Goal: Information Seeking & Learning: Learn about a topic

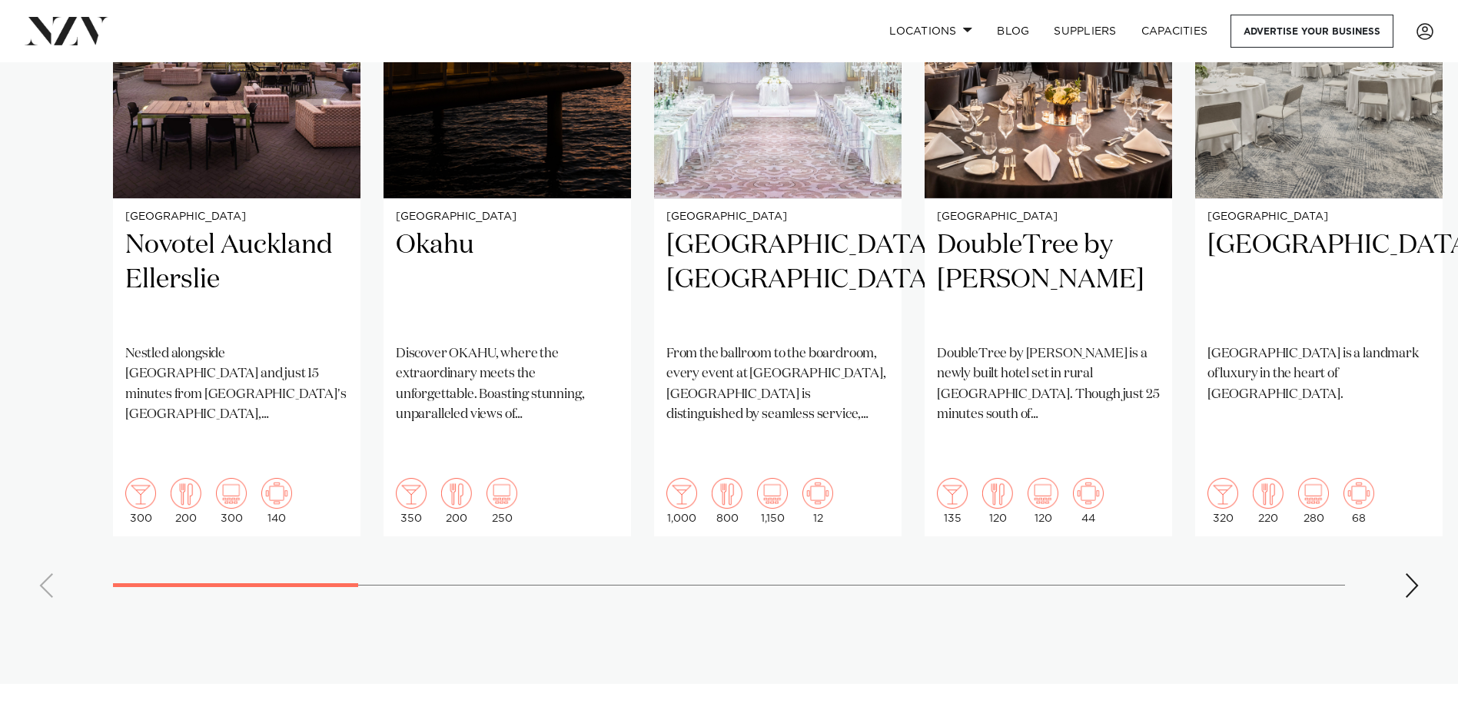
scroll to position [1230, 0]
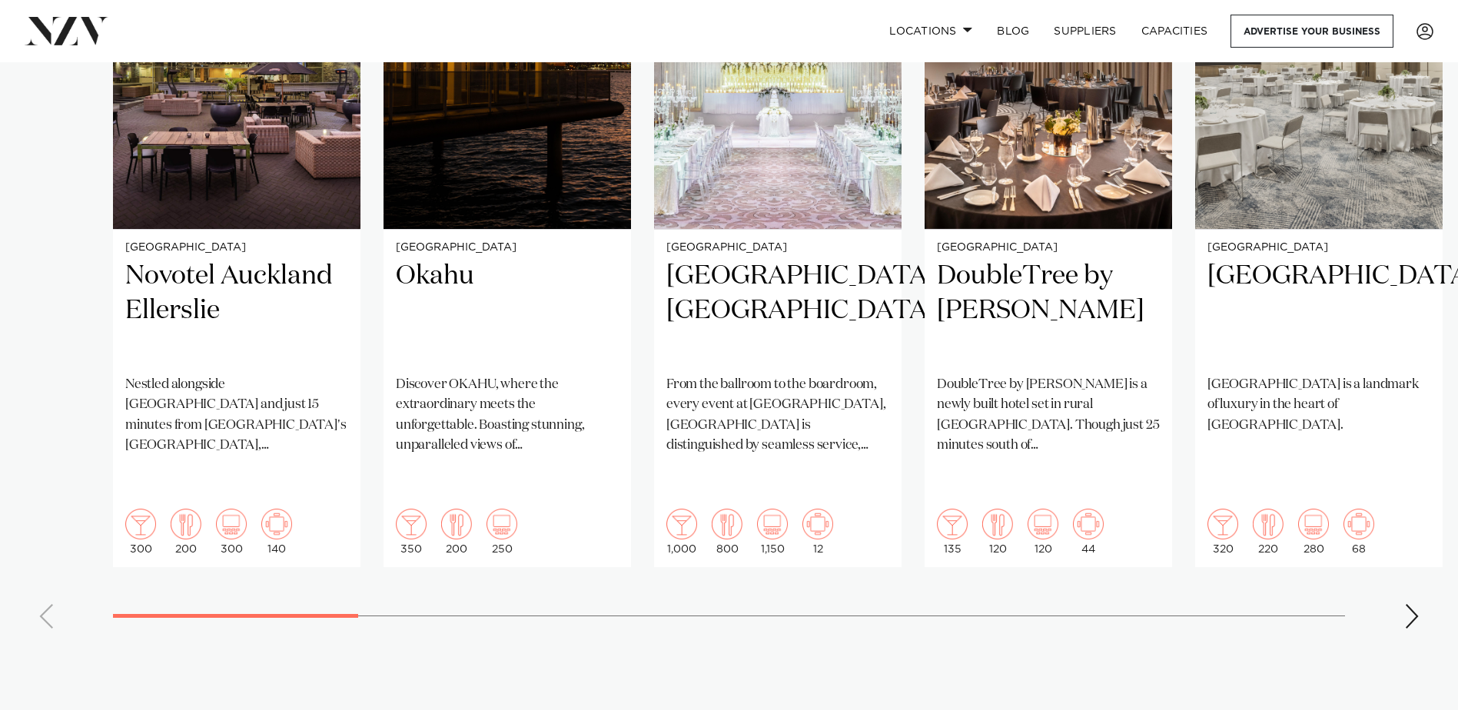
click at [1411, 604] on div "Next slide" at bounding box center [1411, 616] width 15 height 25
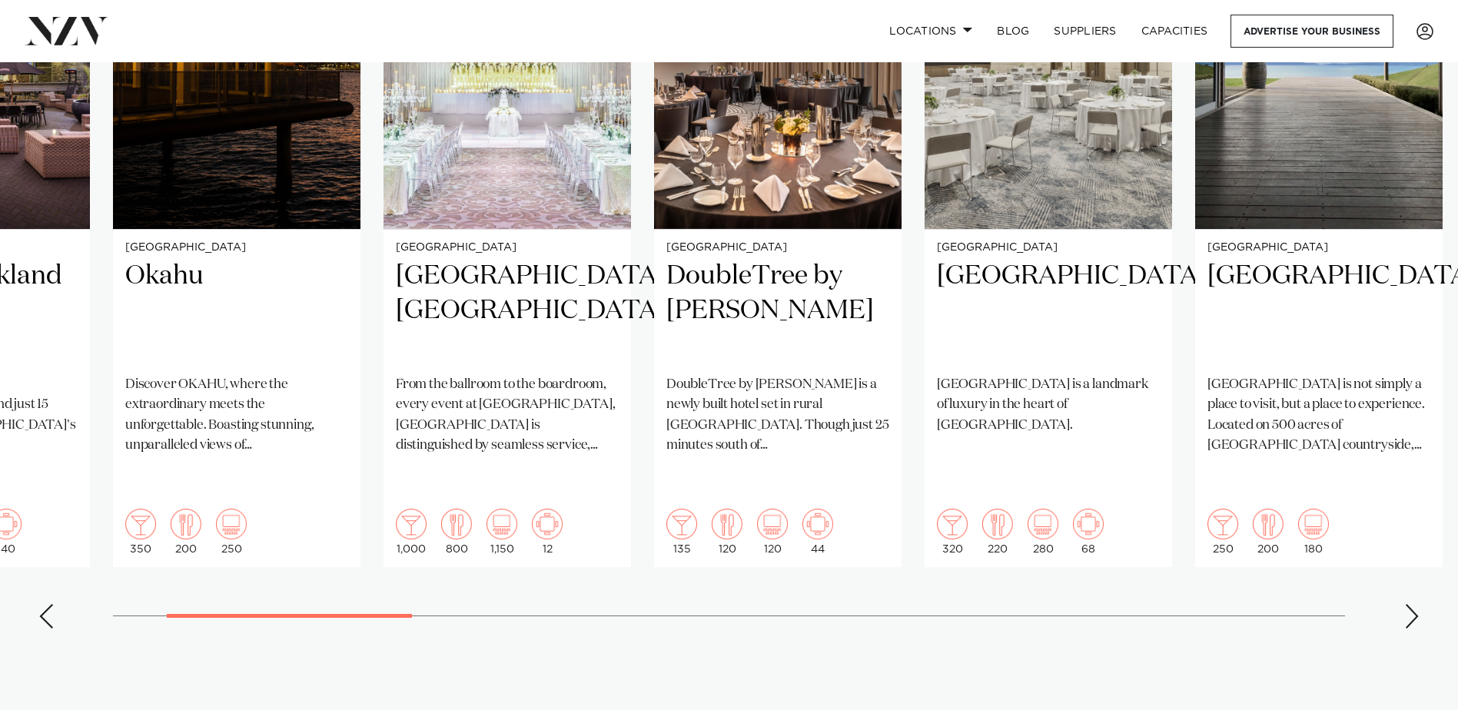
click at [1411, 604] on div "Next slide" at bounding box center [1411, 616] width 15 height 25
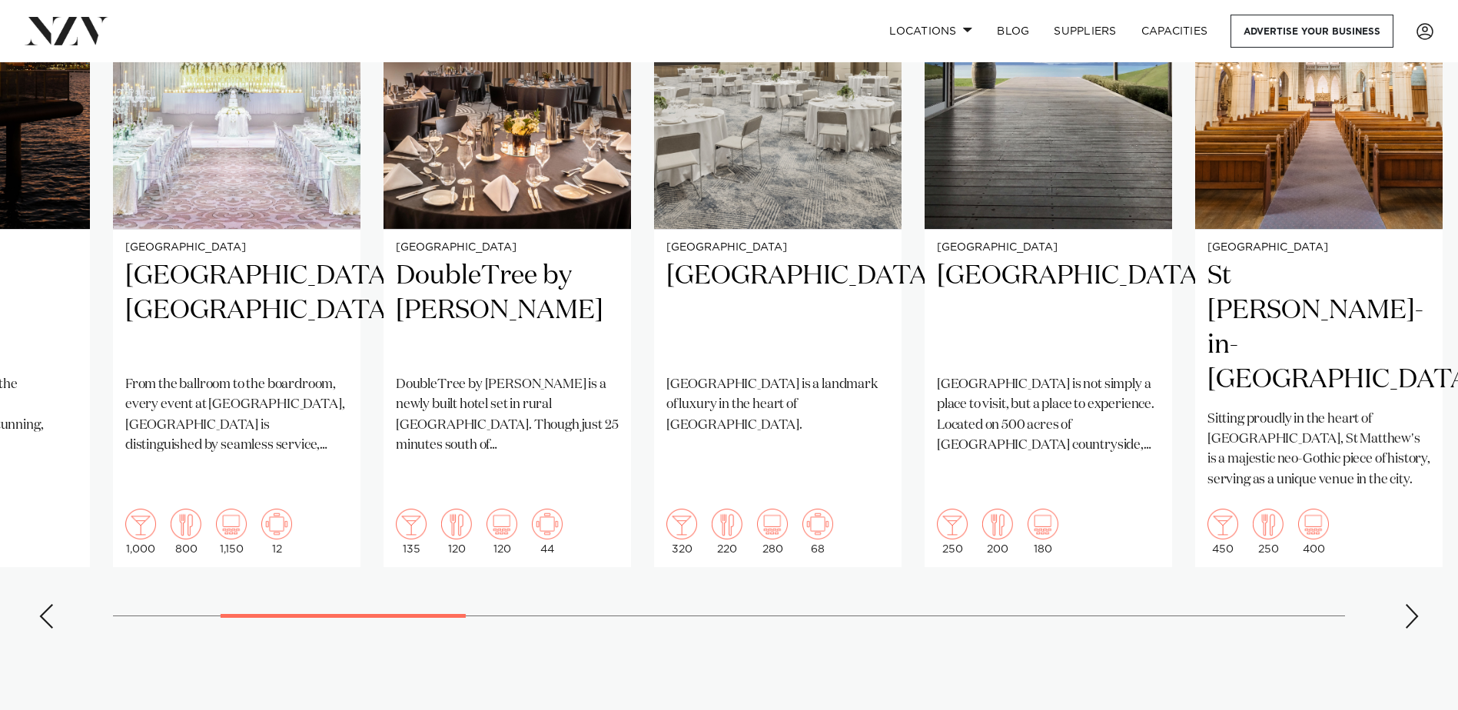
click at [1411, 604] on div "Next slide" at bounding box center [1411, 616] width 15 height 25
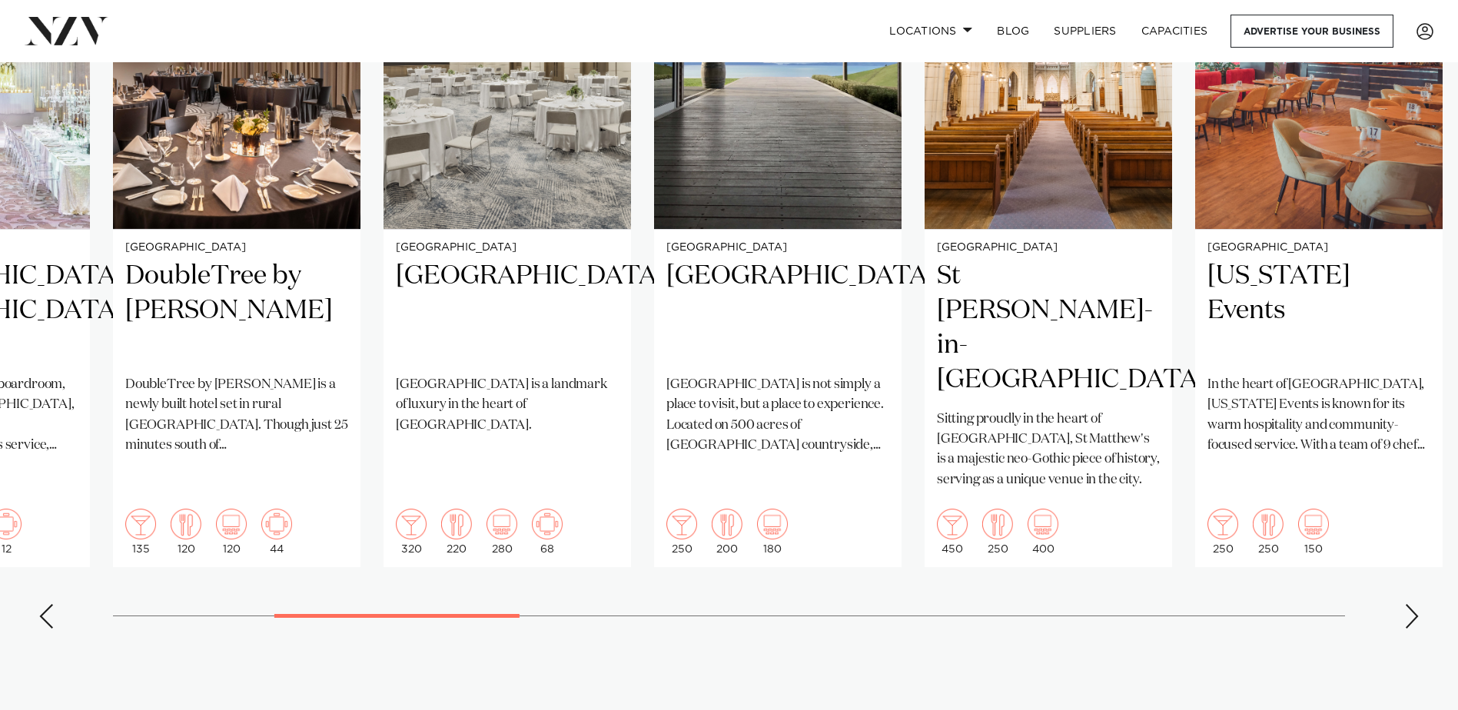
click at [1411, 604] on div "Next slide" at bounding box center [1411, 616] width 15 height 25
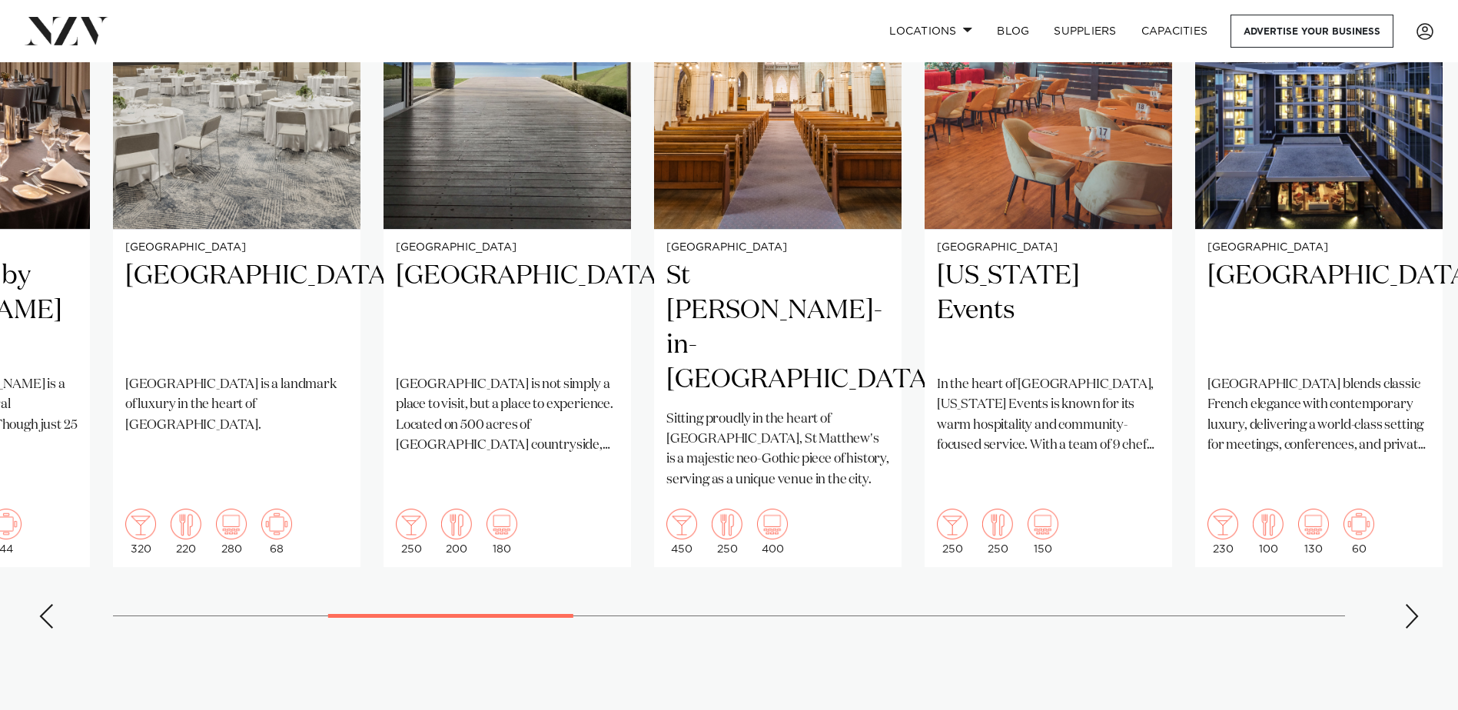
click at [1411, 604] on div "Next slide" at bounding box center [1411, 616] width 15 height 25
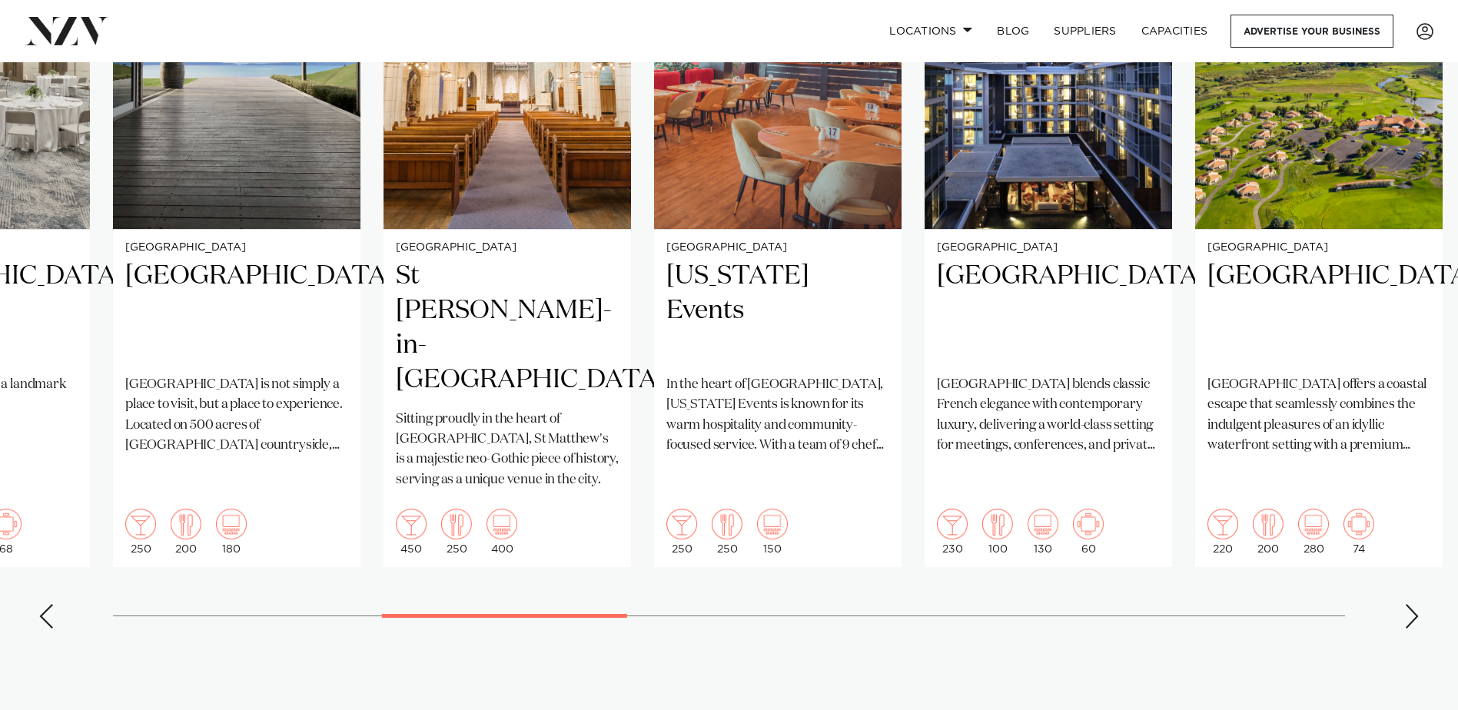
click at [1411, 604] on div "Next slide" at bounding box center [1411, 616] width 15 height 25
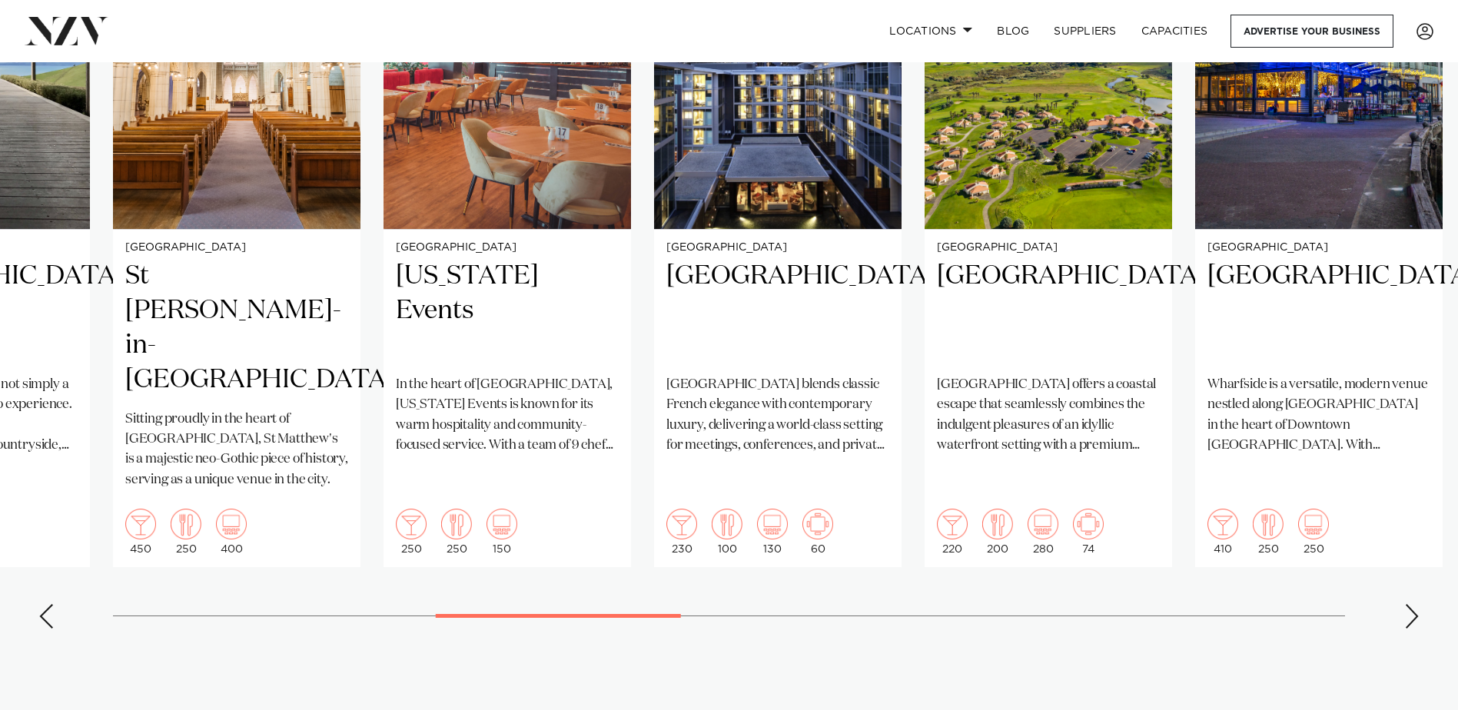
click at [1411, 604] on div "Next slide" at bounding box center [1411, 616] width 15 height 25
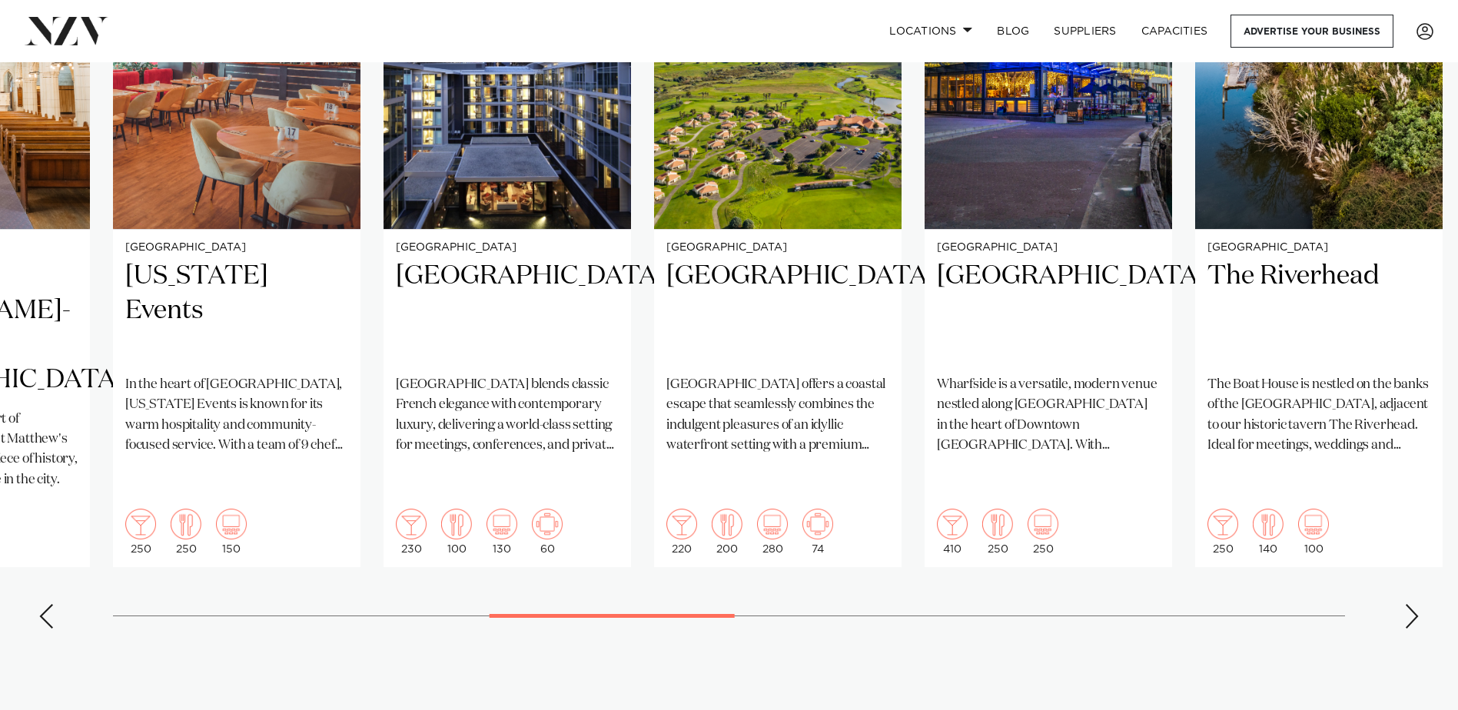
click at [1411, 604] on div "Next slide" at bounding box center [1411, 616] width 15 height 25
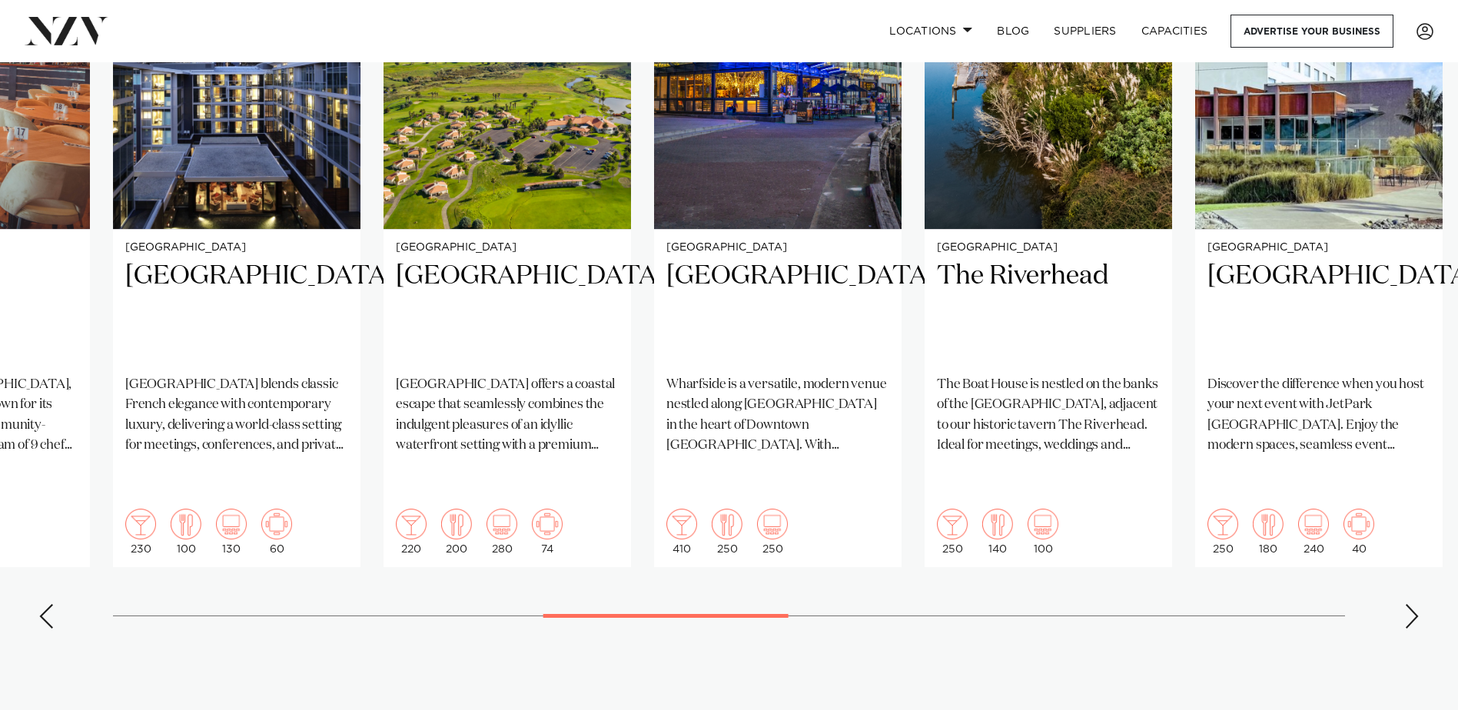
click at [1411, 604] on div "Next slide" at bounding box center [1411, 616] width 15 height 25
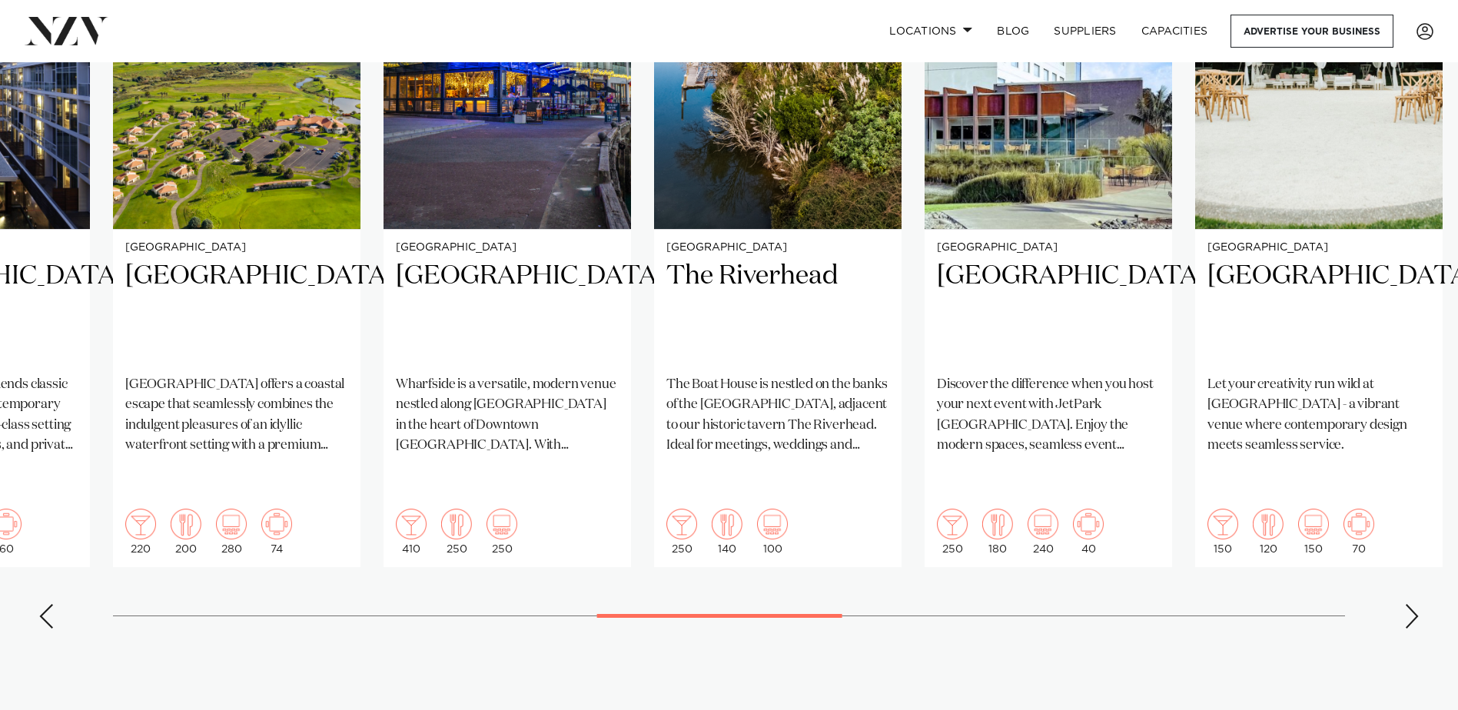
click at [1411, 604] on div "Next slide" at bounding box center [1411, 616] width 15 height 25
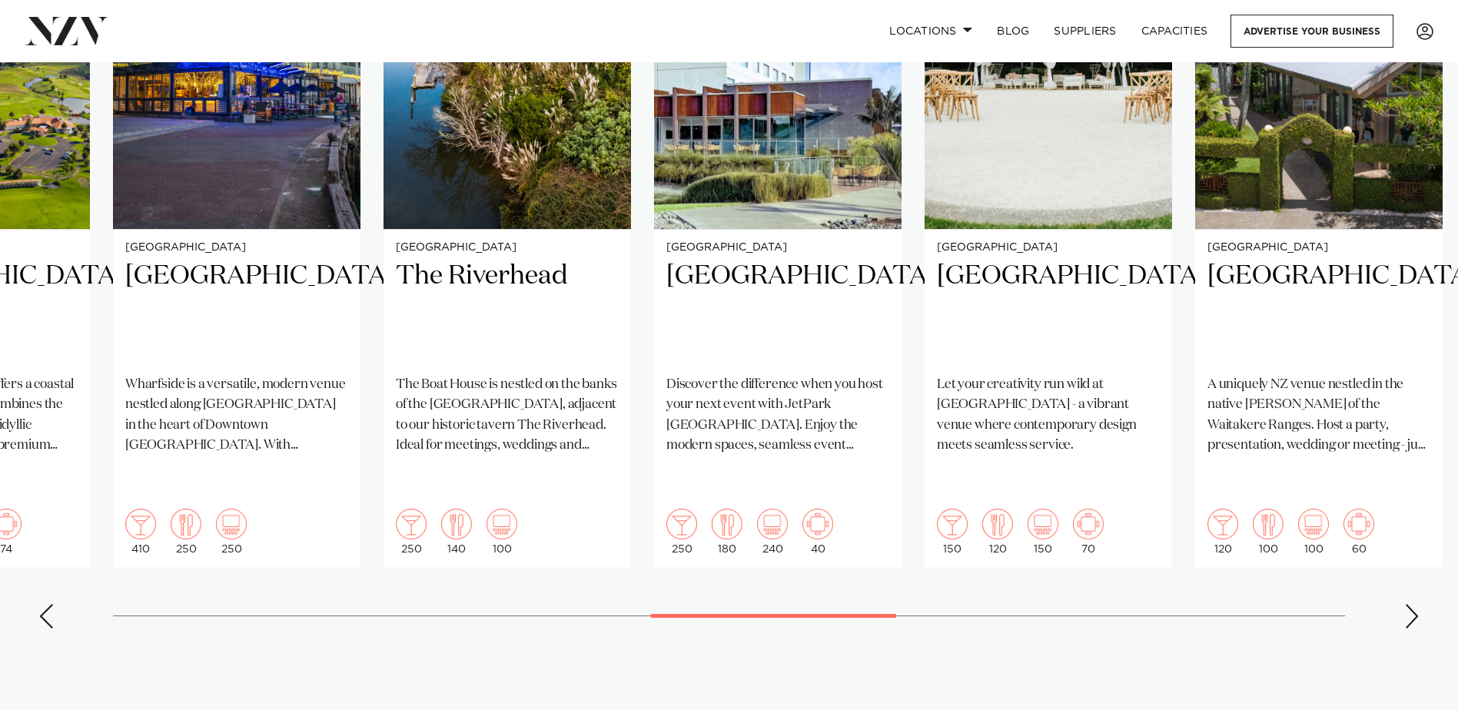
click at [1411, 604] on div "Next slide" at bounding box center [1411, 616] width 15 height 25
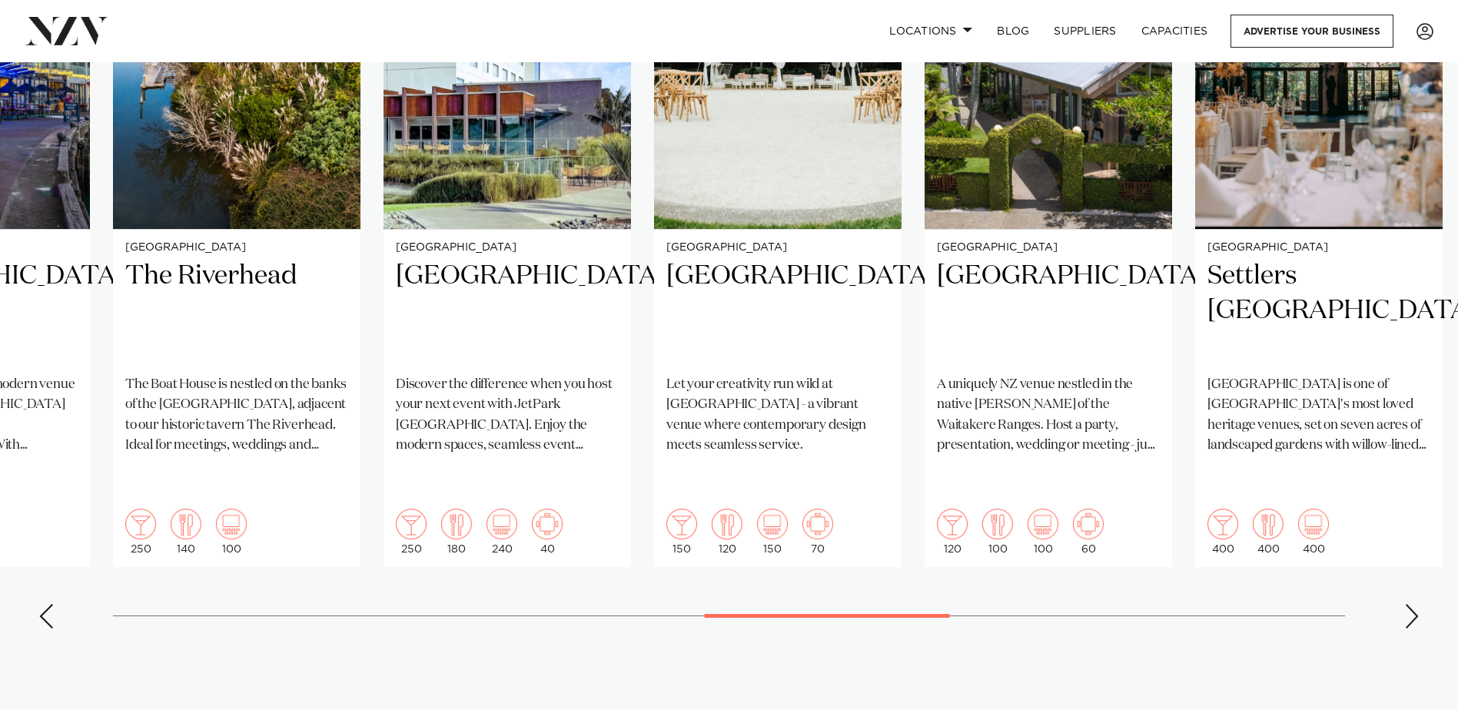
click at [1411, 604] on div "Next slide" at bounding box center [1411, 616] width 15 height 25
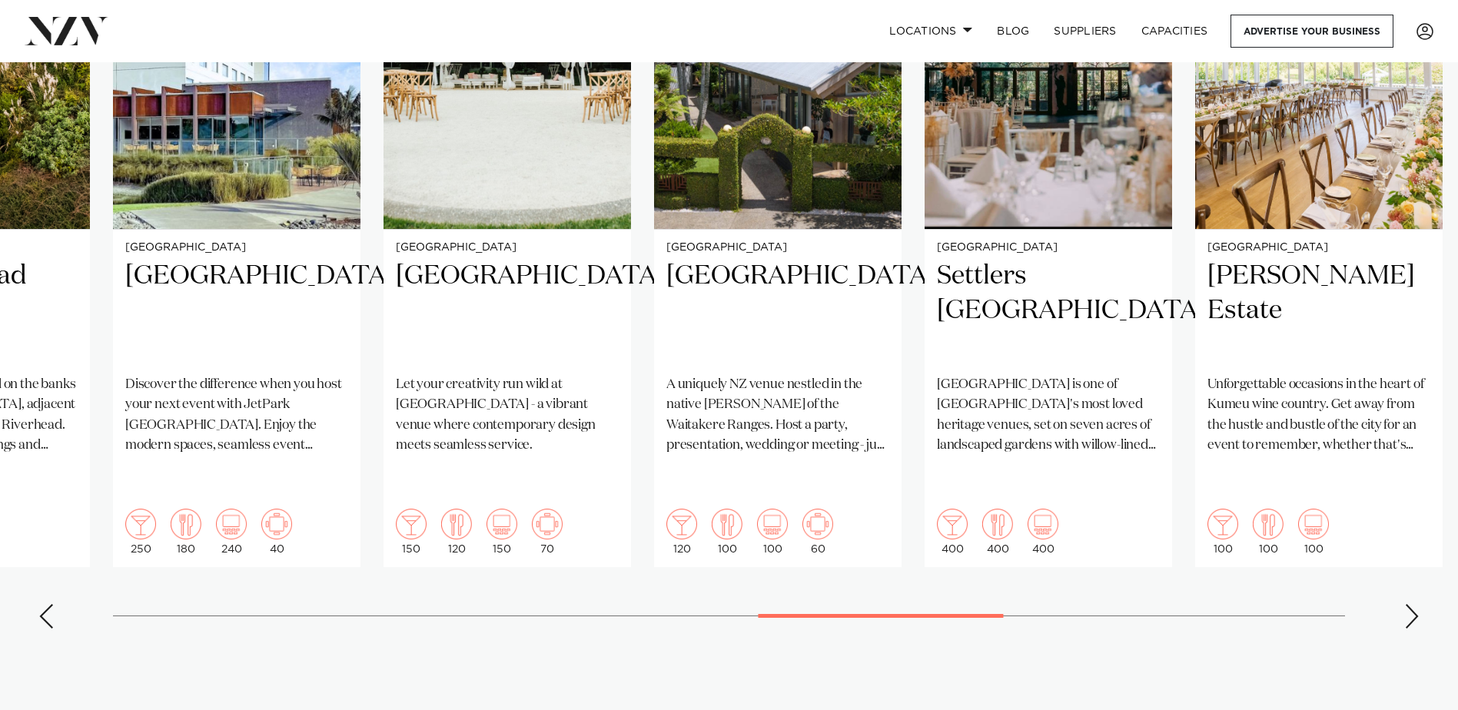
click at [1411, 604] on div "Next slide" at bounding box center [1411, 616] width 15 height 25
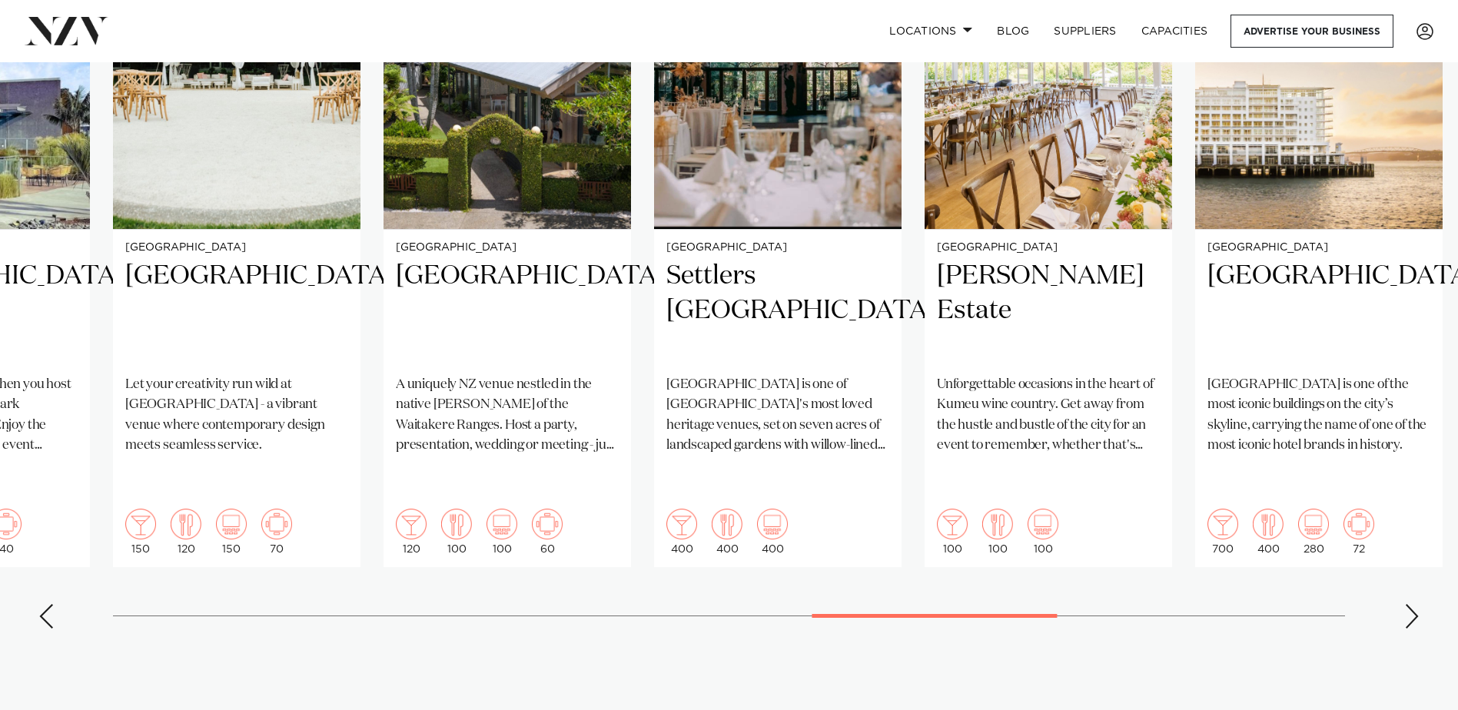
click at [1411, 604] on div "Next slide" at bounding box center [1411, 616] width 15 height 25
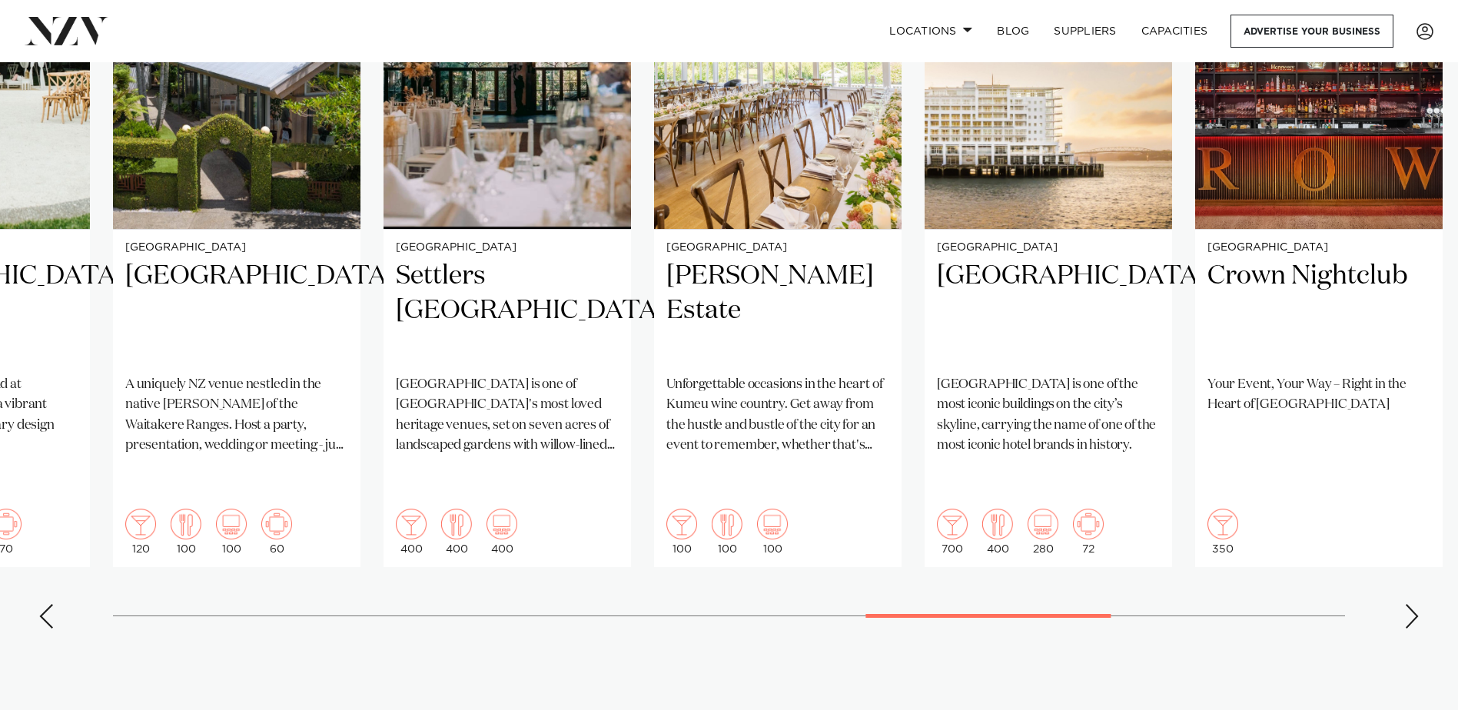
click at [1411, 604] on div "Next slide" at bounding box center [1411, 616] width 15 height 25
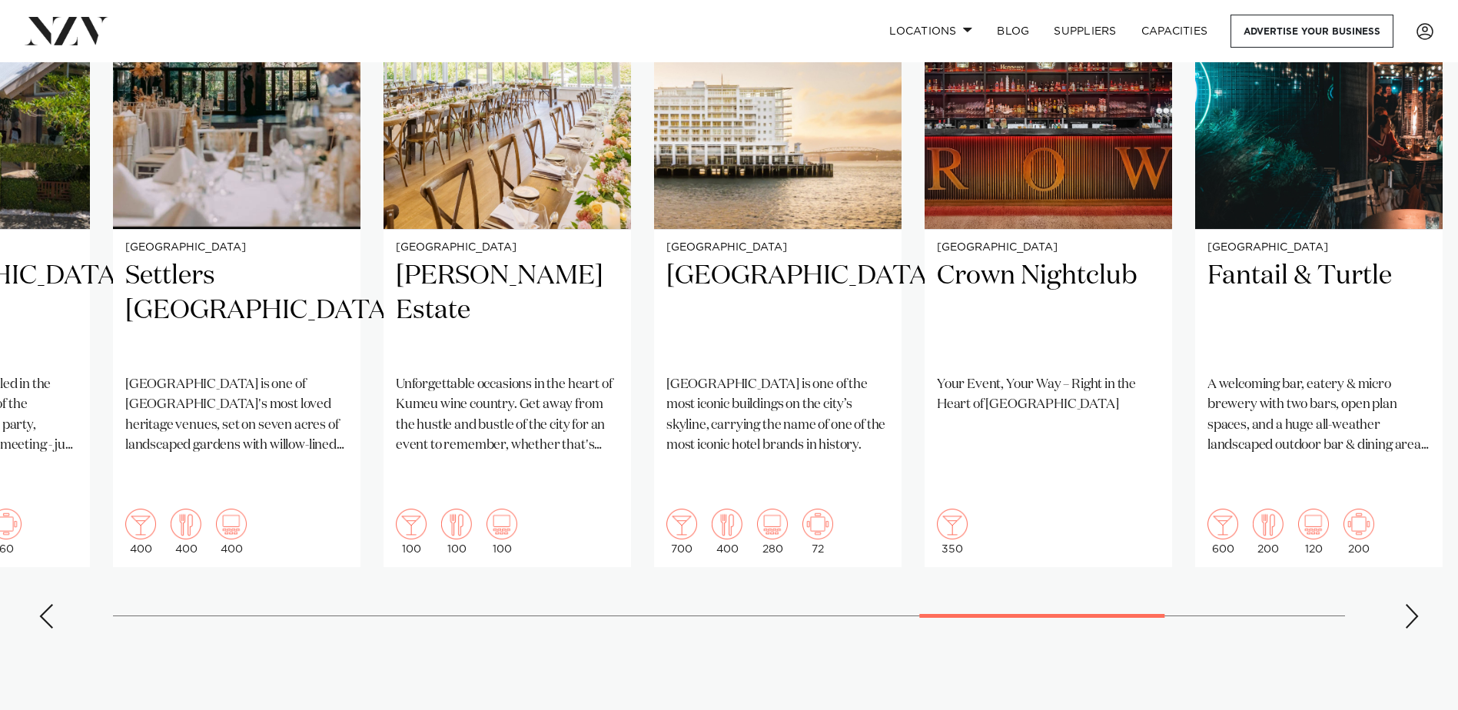
click at [1411, 604] on div "Next slide" at bounding box center [1411, 616] width 15 height 25
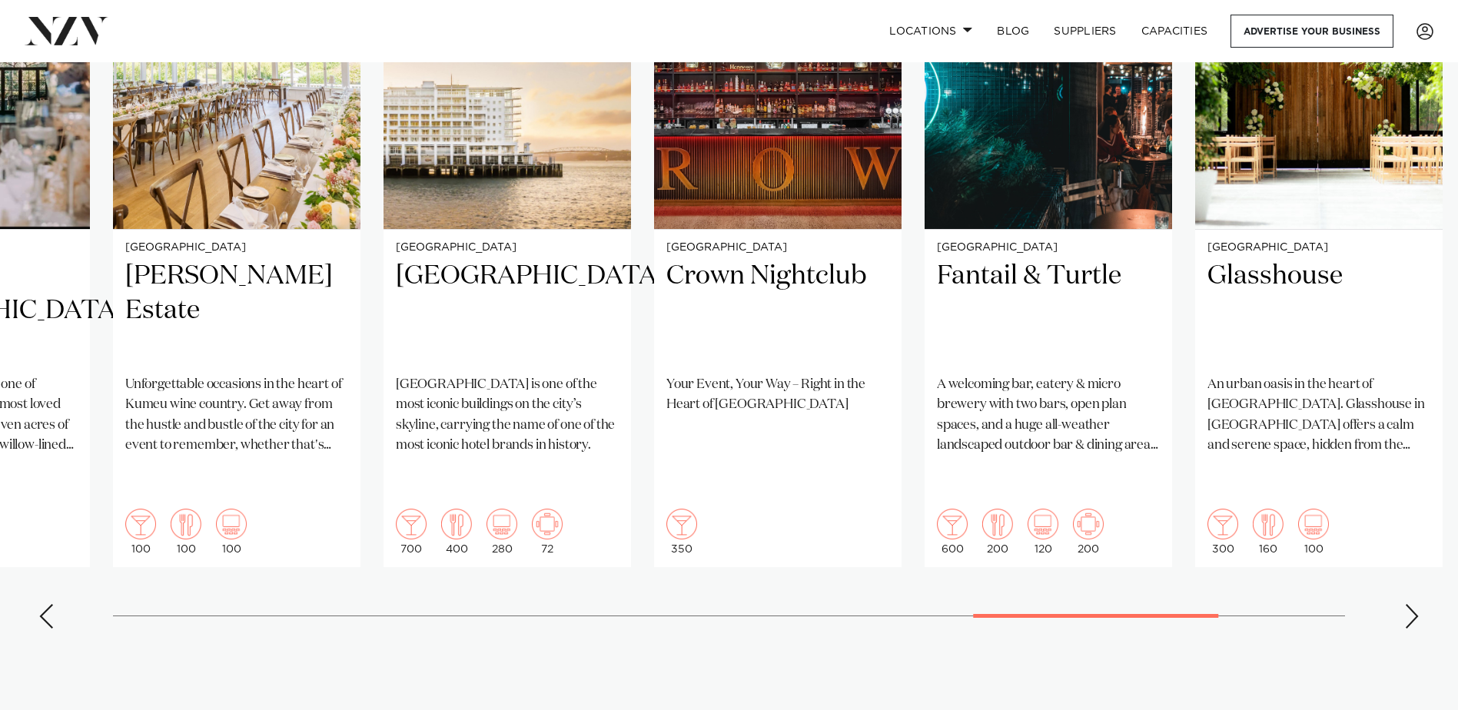
click at [1406, 604] on div "Next slide" at bounding box center [1411, 616] width 15 height 25
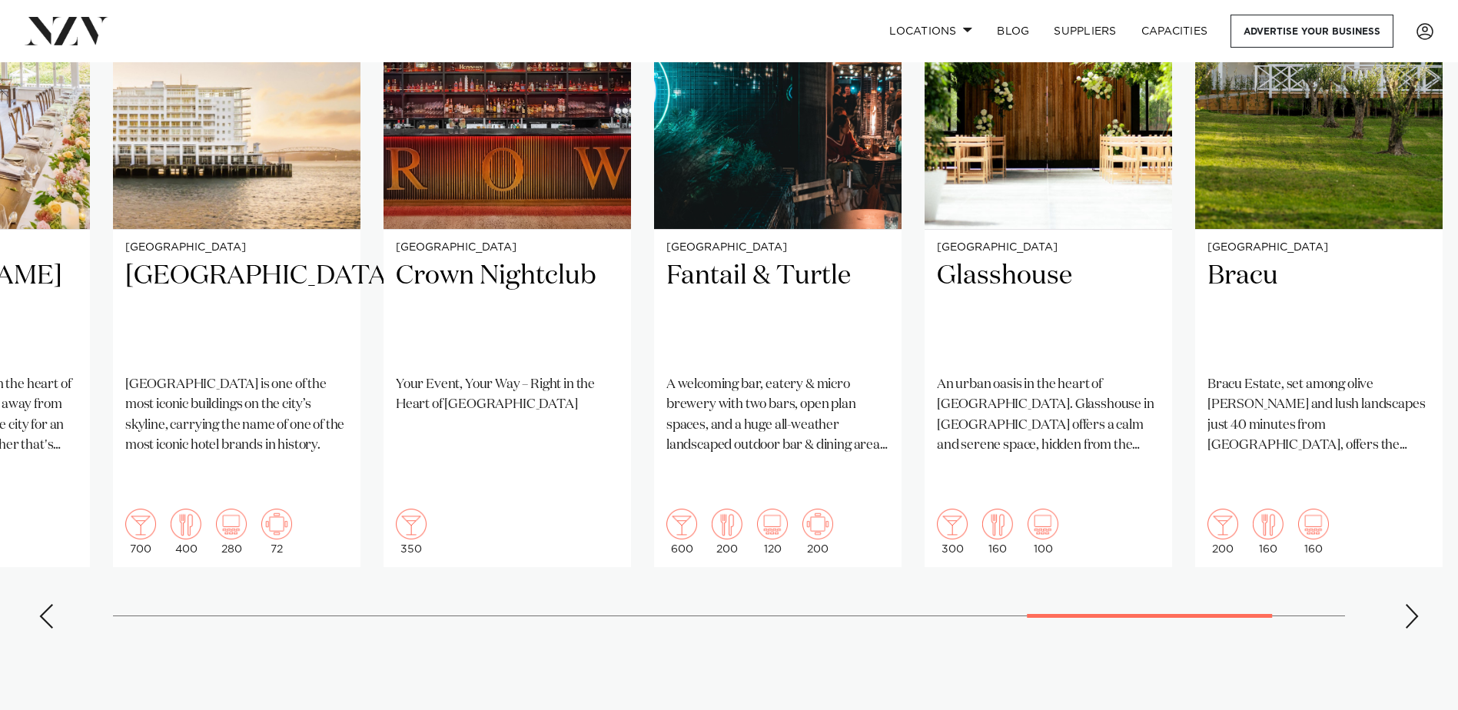
click at [1406, 604] on div "Next slide" at bounding box center [1411, 616] width 15 height 25
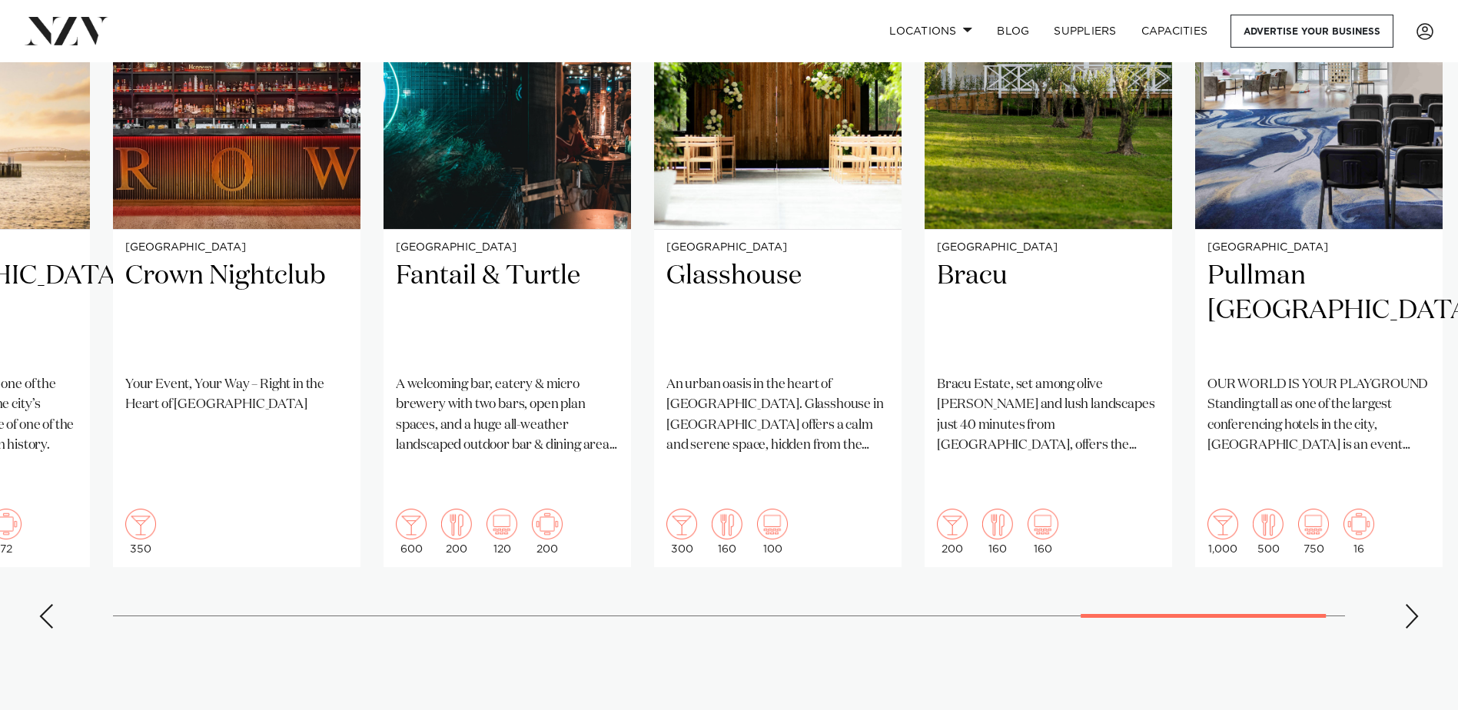
click at [1406, 604] on div "Next slide" at bounding box center [1411, 616] width 15 height 25
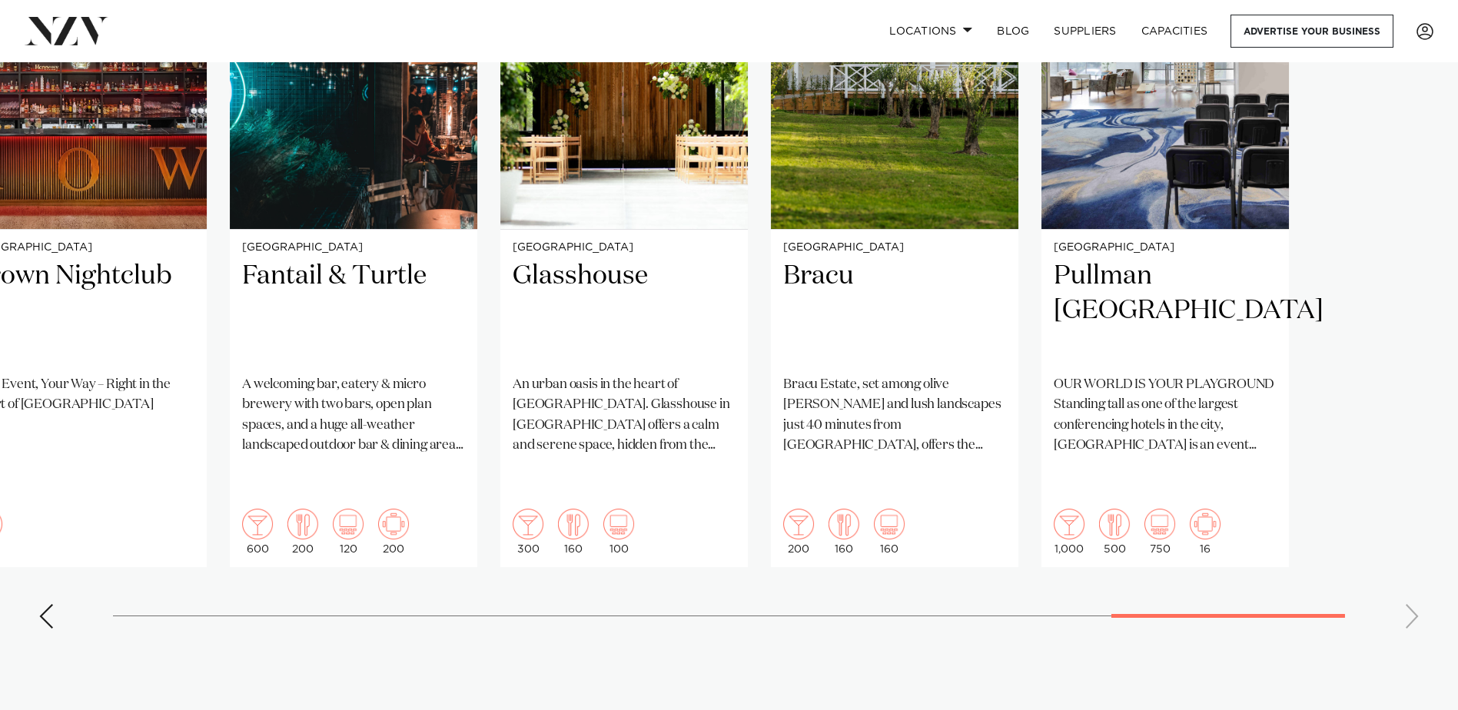
click at [1205, 577] on swiper-container "[GEOGRAPHIC_DATA] [GEOGRAPHIC_DATA] [GEOGRAPHIC_DATA] Nestled alongside [GEOGRA…" at bounding box center [729, 269] width 1458 height 744
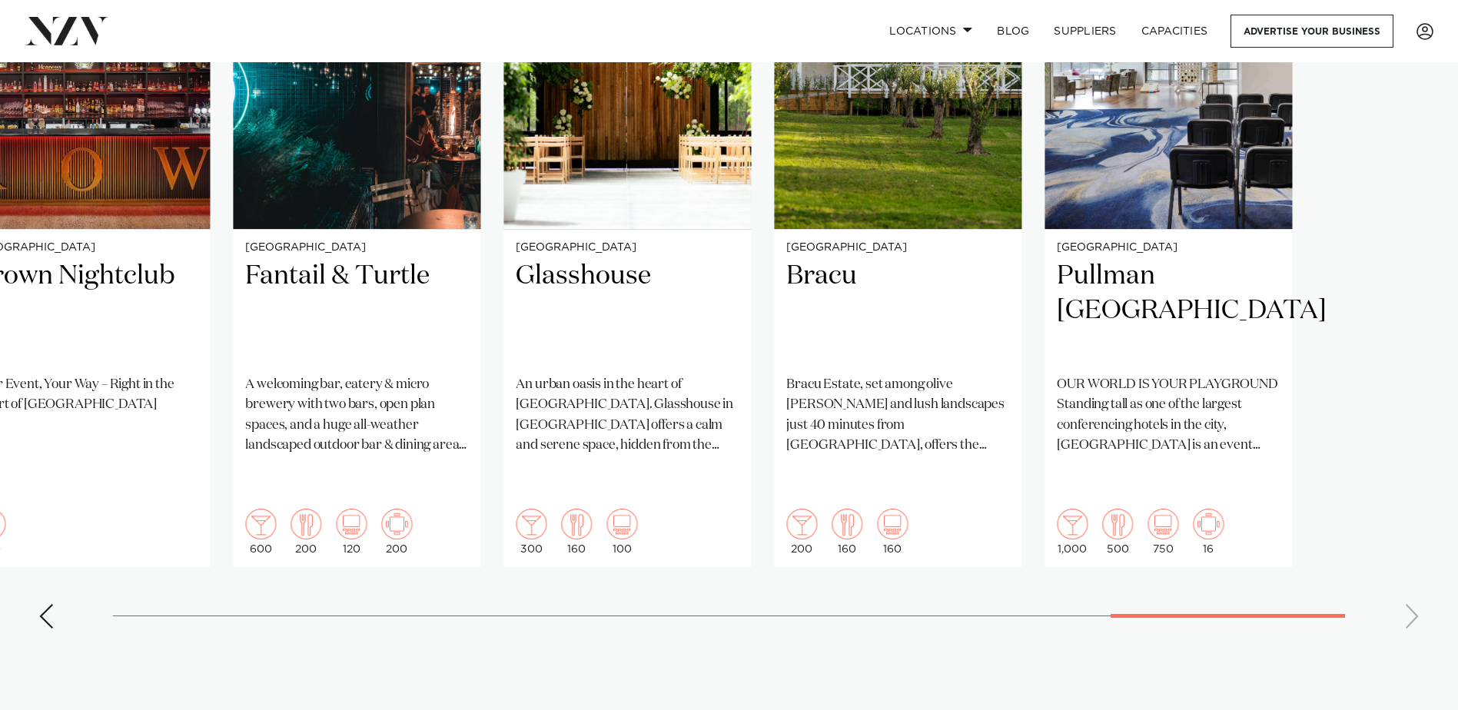
click at [1045, 579] on swiper-container "[GEOGRAPHIC_DATA] [GEOGRAPHIC_DATA] [GEOGRAPHIC_DATA] Nestled alongside [GEOGRA…" at bounding box center [729, 269] width 1458 height 744
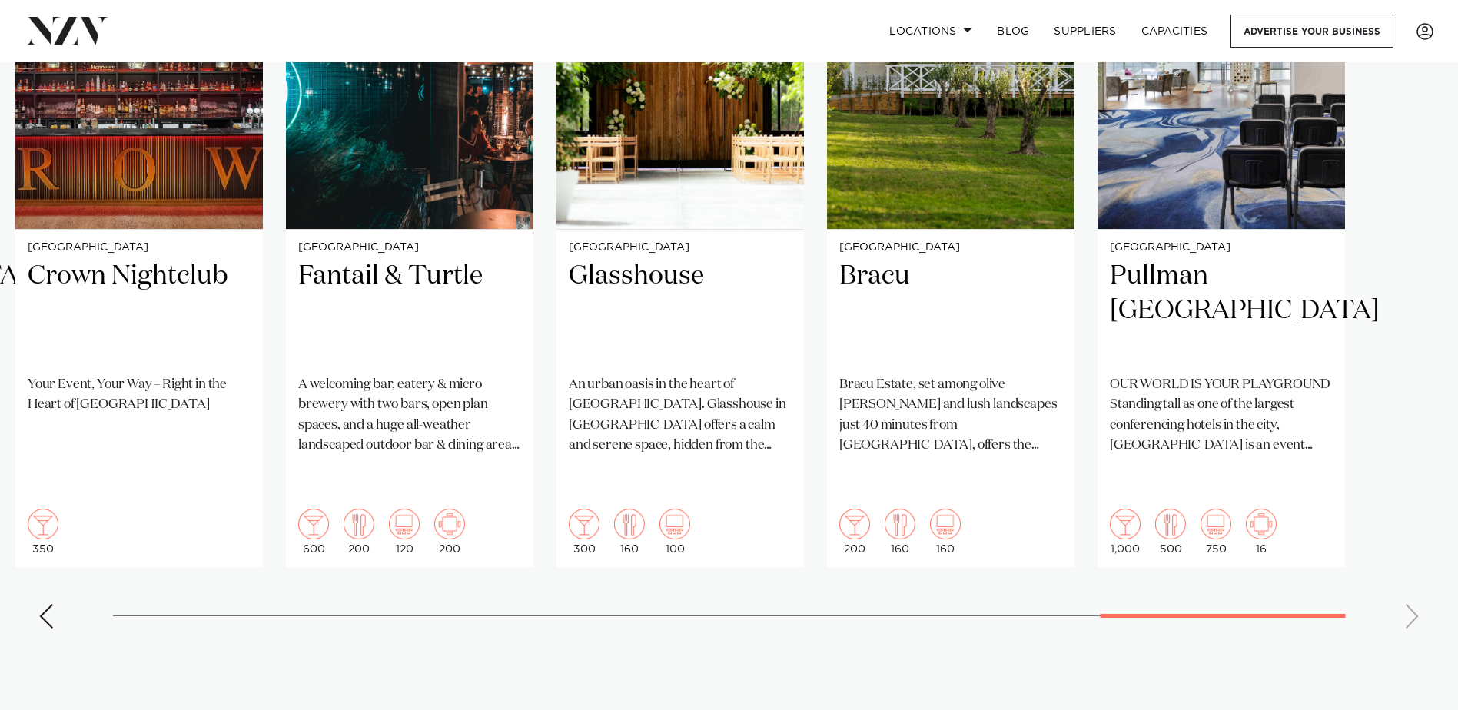
click at [1414, 580] on swiper-container "[GEOGRAPHIC_DATA] [GEOGRAPHIC_DATA] [GEOGRAPHIC_DATA] Nestled alongside [GEOGRA…" at bounding box center [729, 269] width 1458 height 744
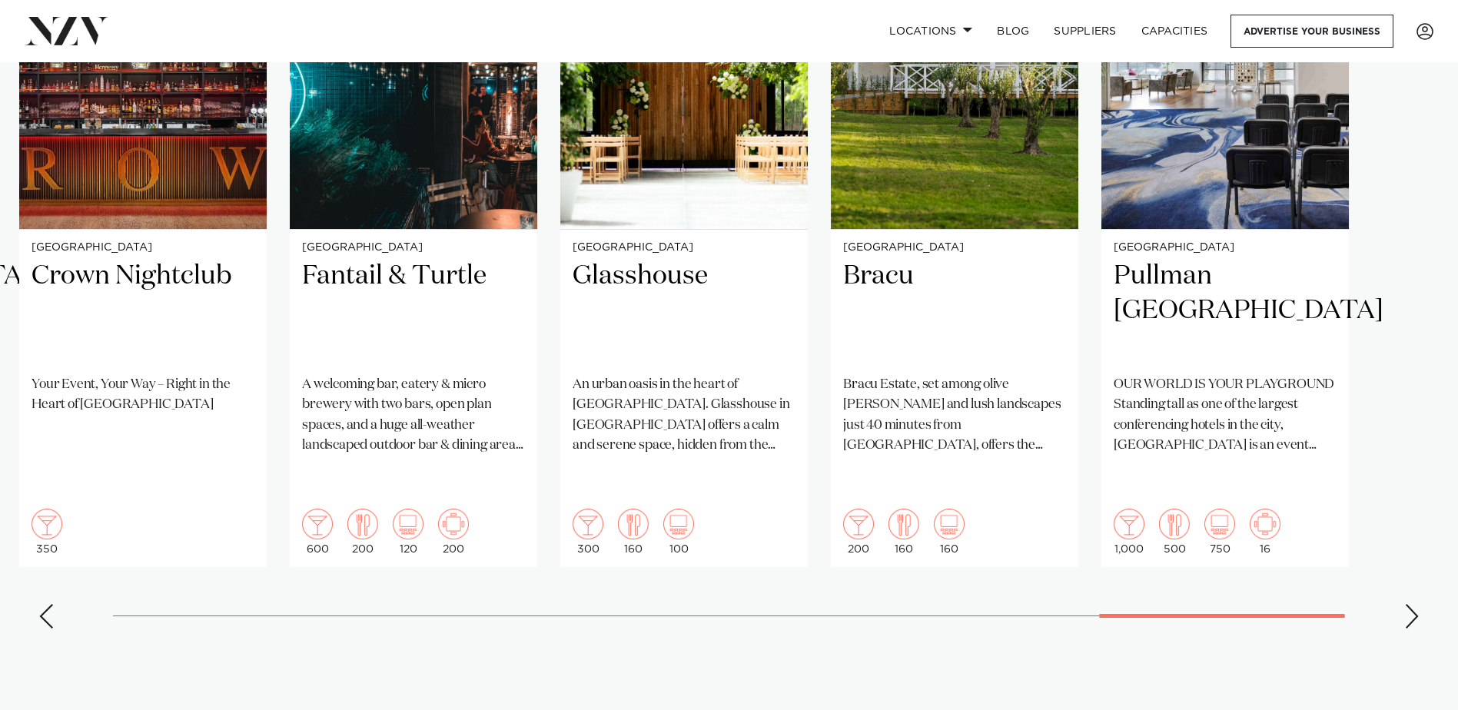
click at [1282, 579] on swiper-container "[GEOGRAPHIC_DATA] [GEOGRAPHIC_DATA] [GEOGRAPHIC_DATA] Nestled alongside [GEOGRA…" at bounding box center [729, 269] width 1458 height 744
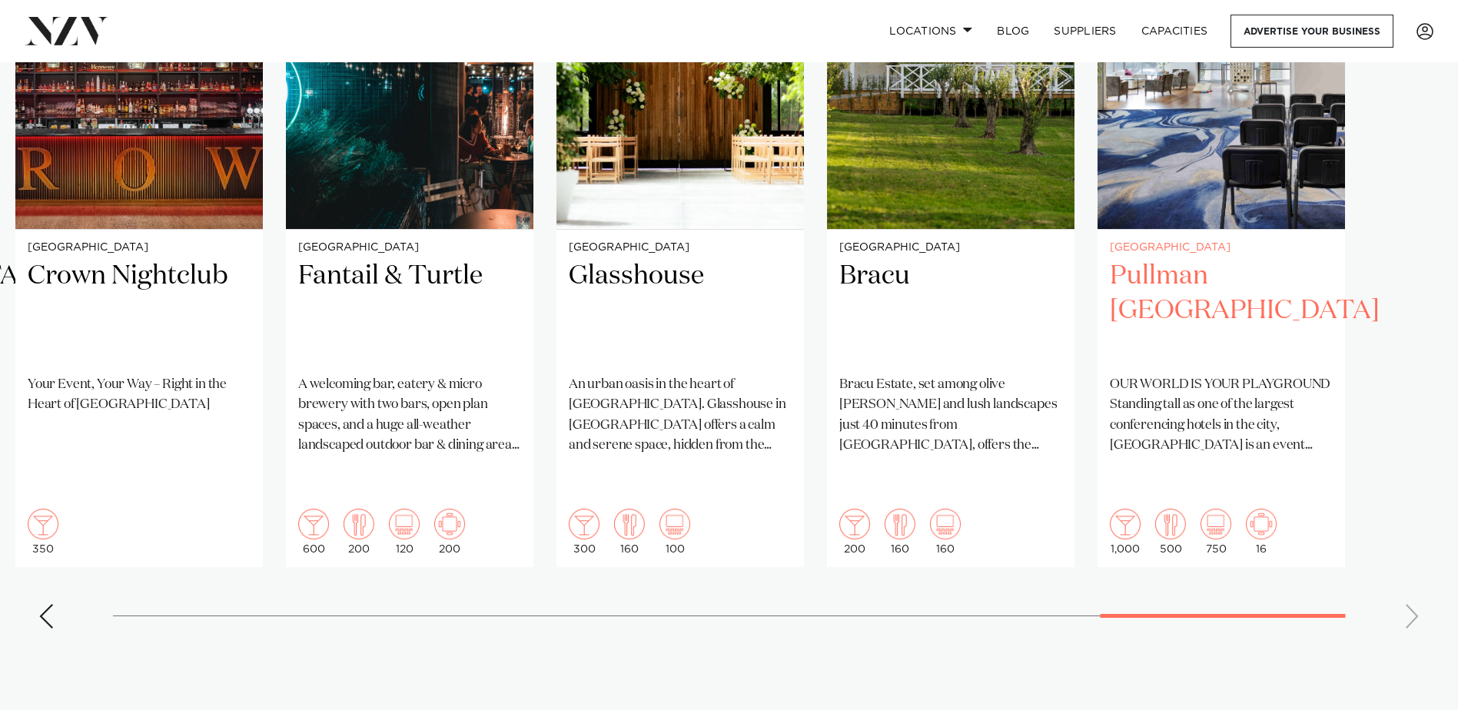
click at [1208, 279] on h2 "Pullman [GEOGRAPHIC_DATA]" at bounding box center [1221, 311] width 223 height 104
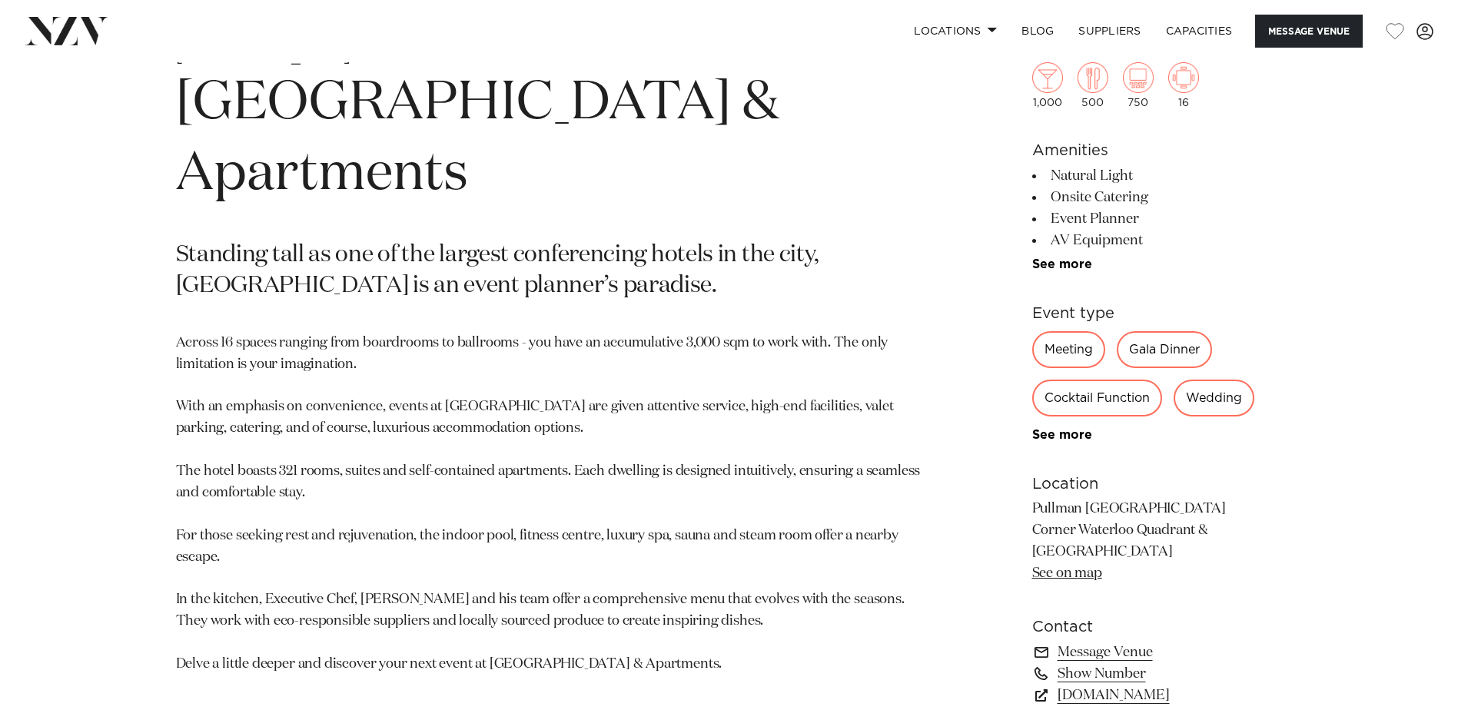
scroll to position [846, 0]
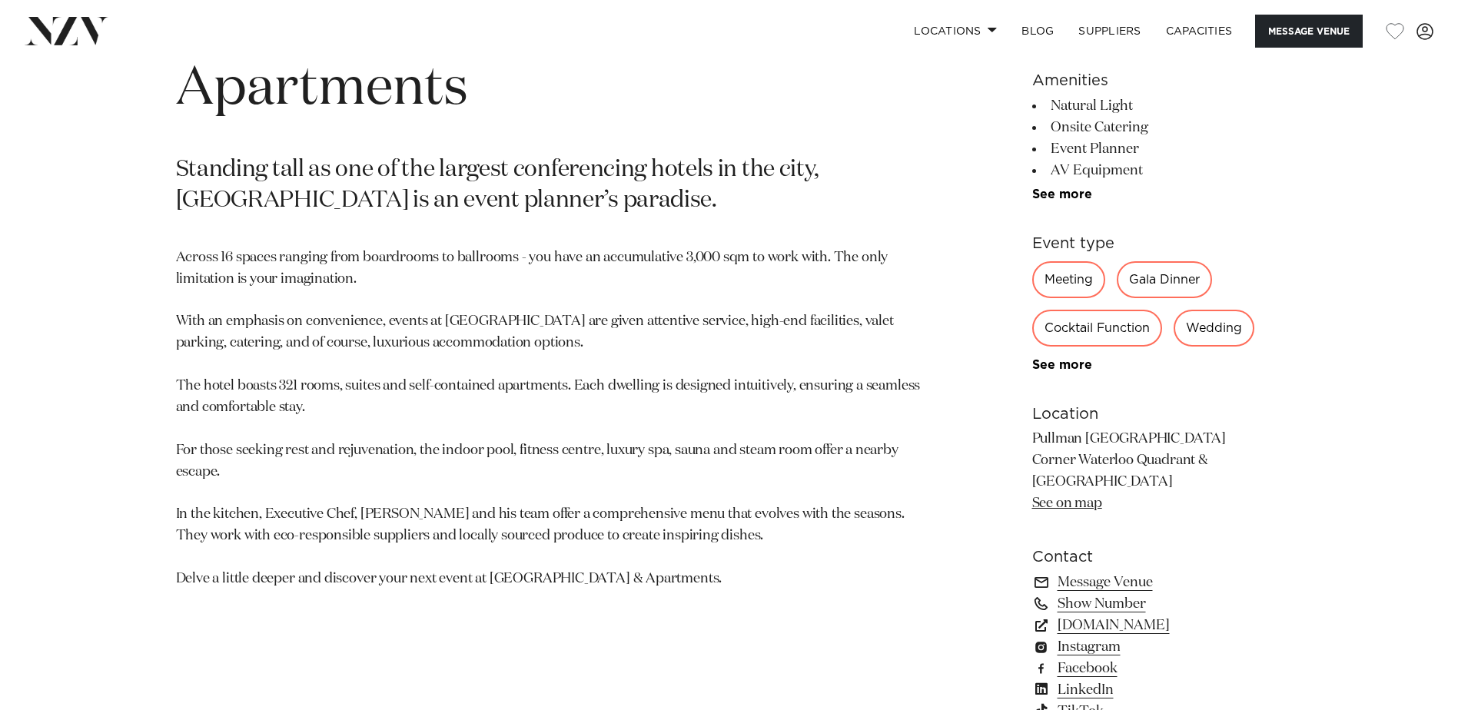
click at [1180, 274] on div "Gala Dinner" at bounding box center [1164, 279] width 95 height 37
click at [1159, 281] on div "Gala Dinner" at bounding box center [1164, 279] width 95 height 37
click at [1151, 291] on div "Gala Dinner" at bounding box center [1164, 279] width 95 height 37
click at [1150, 284] on div "Gala Dinner" at bounding box center [1164, 279] width 95 height 37
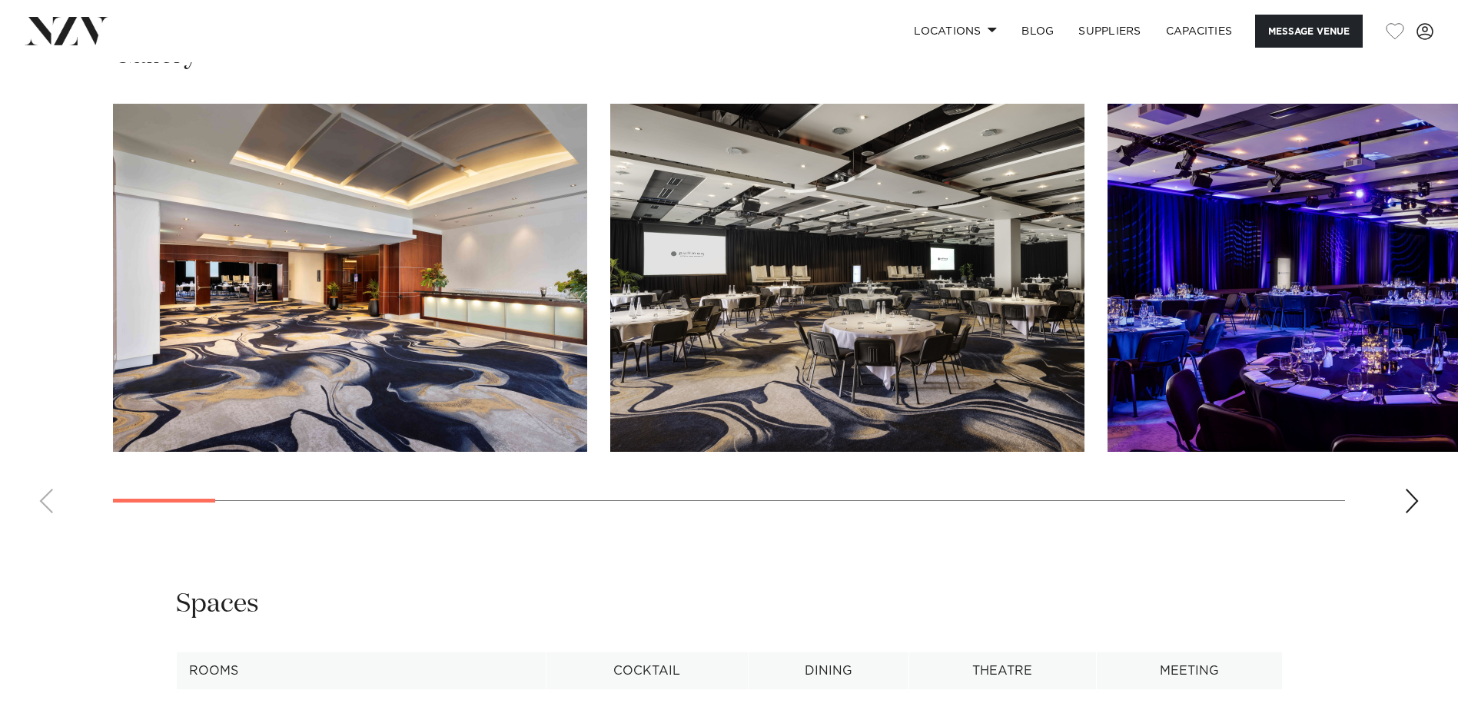
scroll to position [1614, 0]
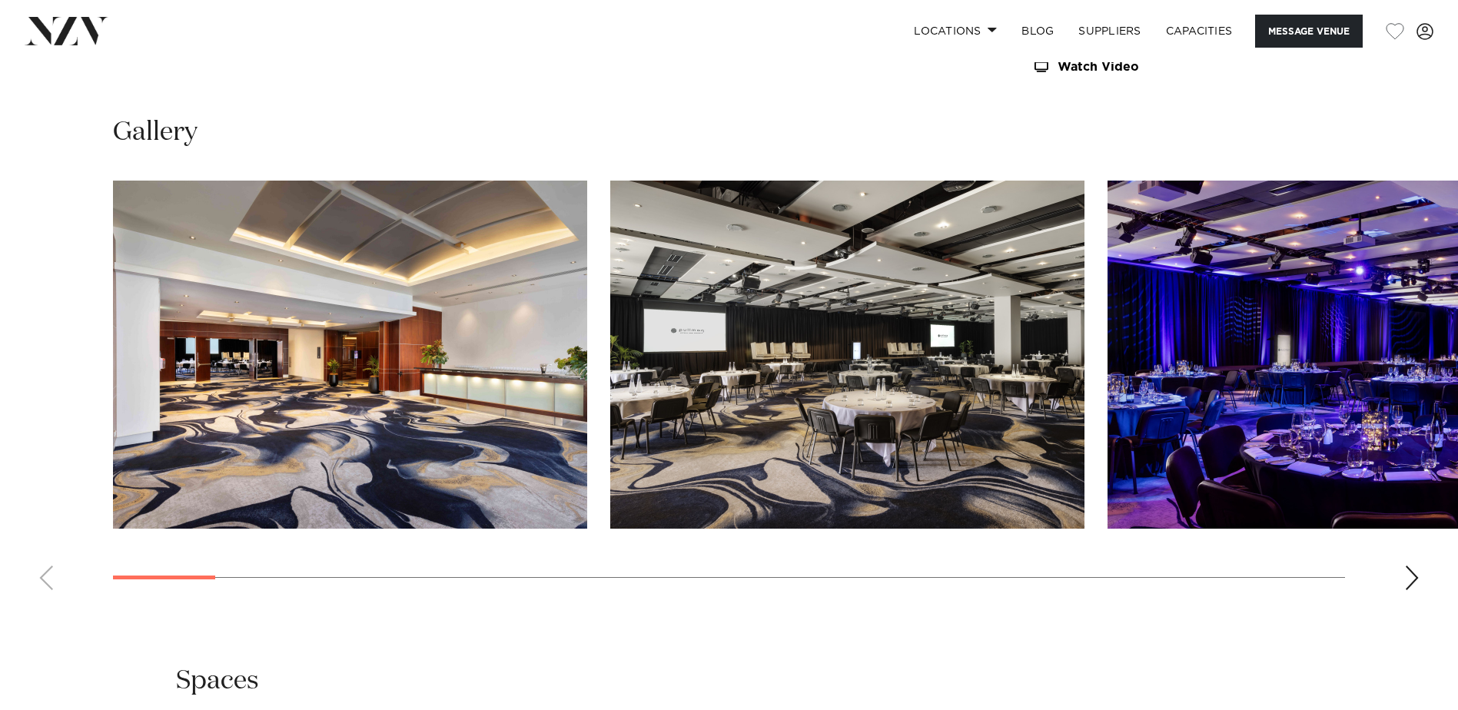
click at [1414, 578] on div "Next slide" at bounding box center [1411, 578] width 15 height 25
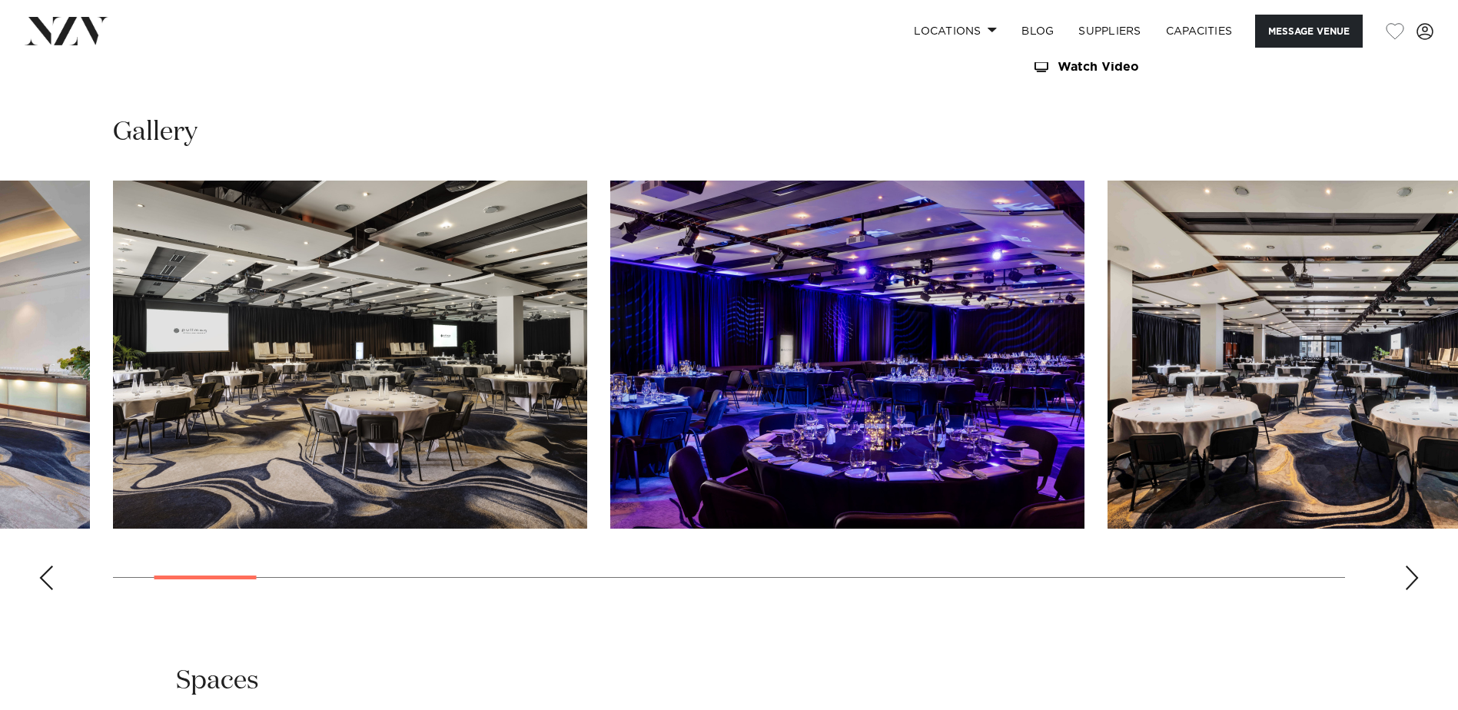
click at [1414, 578] on div "Next slide" at bounding box center [1411, 578] width 15 height 25
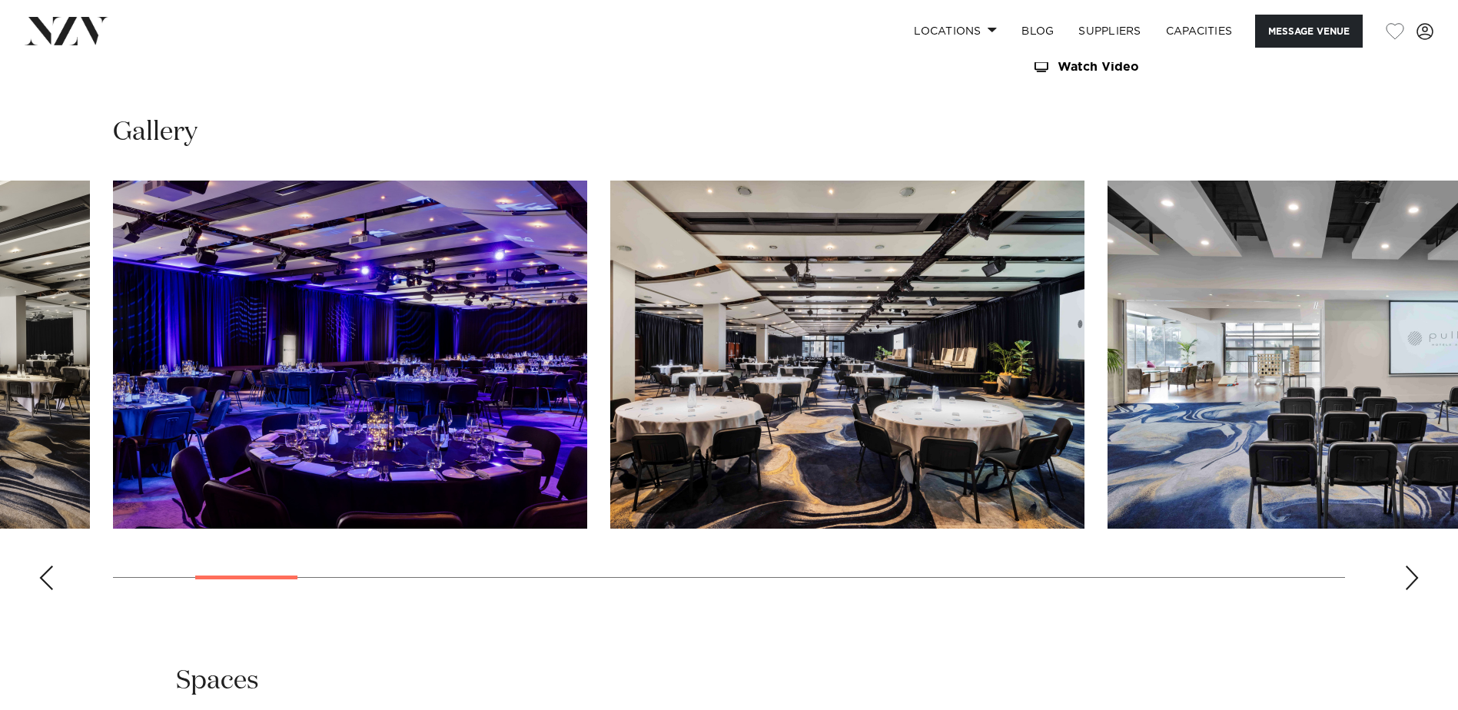
click at [1414, 578] on div "Next slide" at bounding box center [1411, 578] width 15 height 25
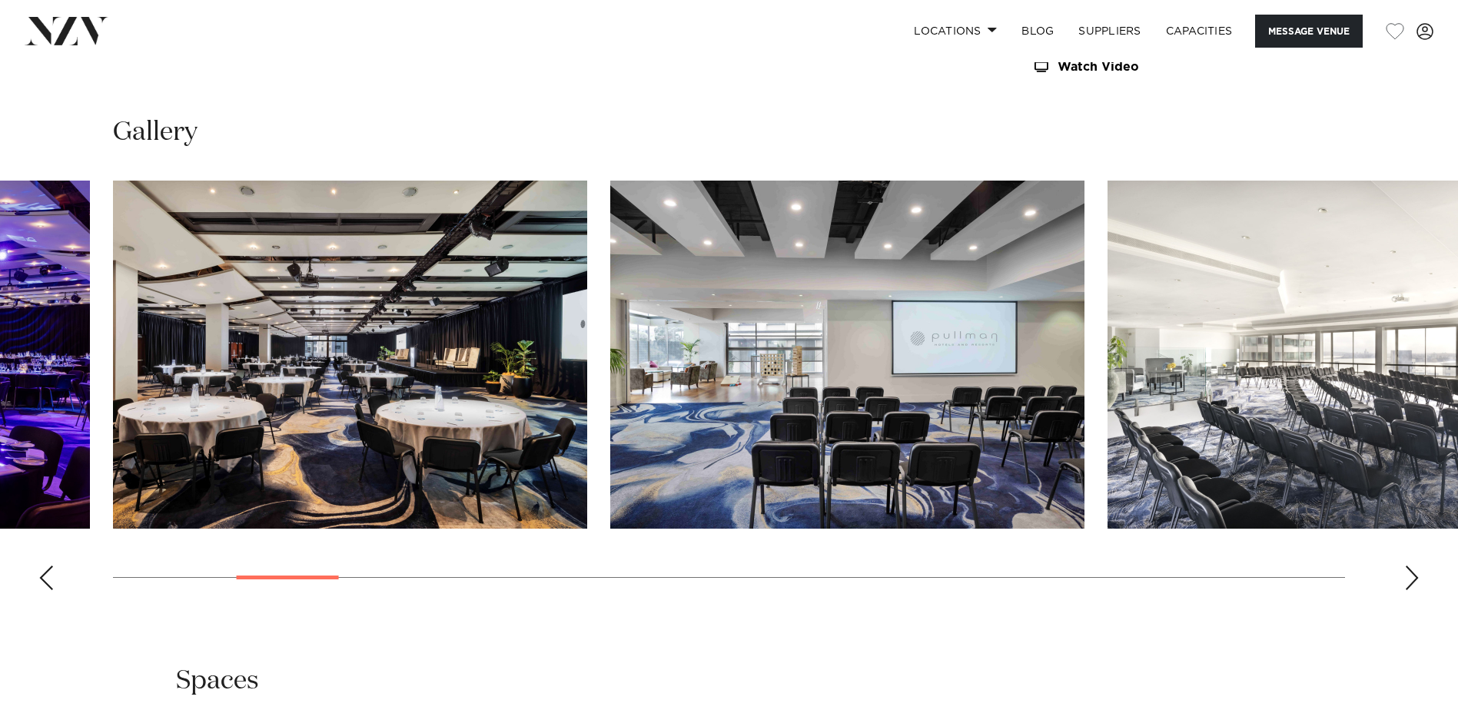
click at [44, 578] on div "Previous slide" at bounding box center [45, 578] width 15 height 25
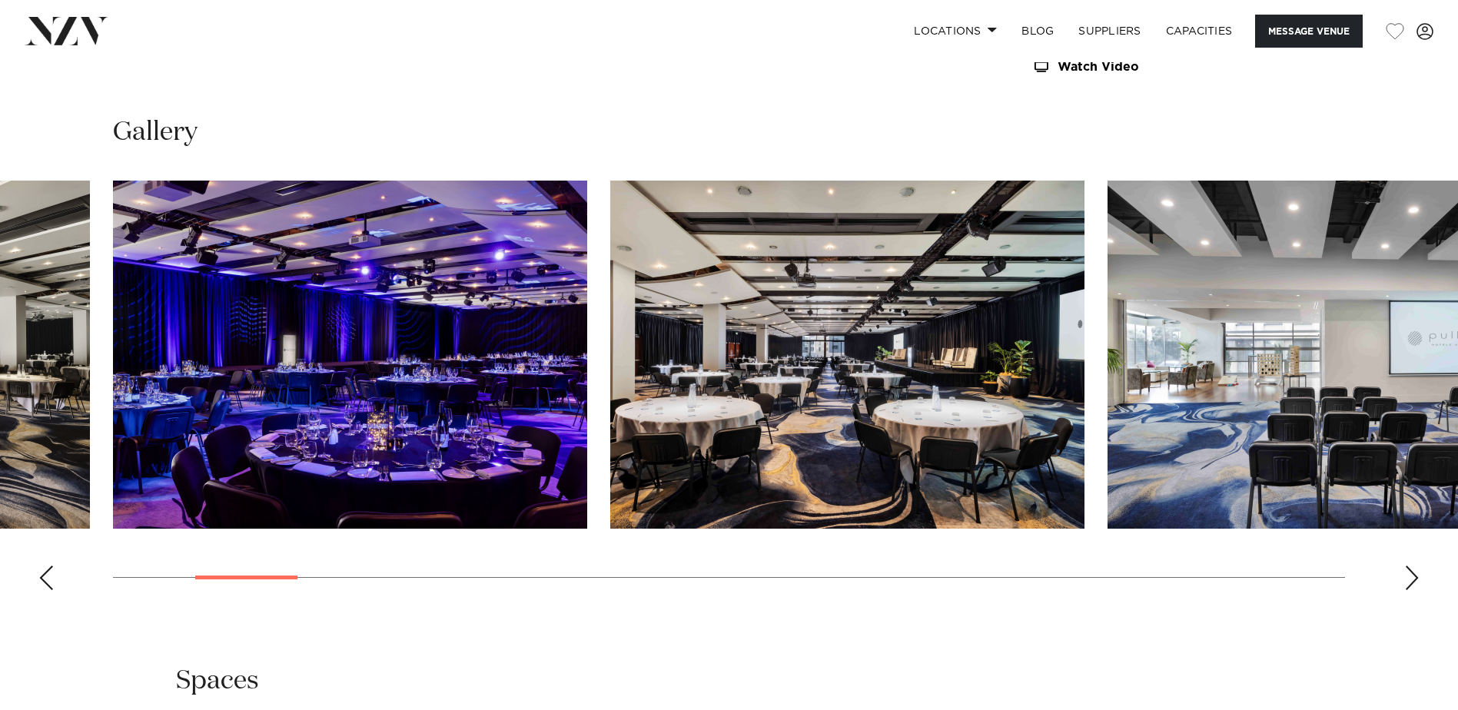
click at [44, 578] on div "Previous slide" at bounding box center [45, 578] width 15 height 25
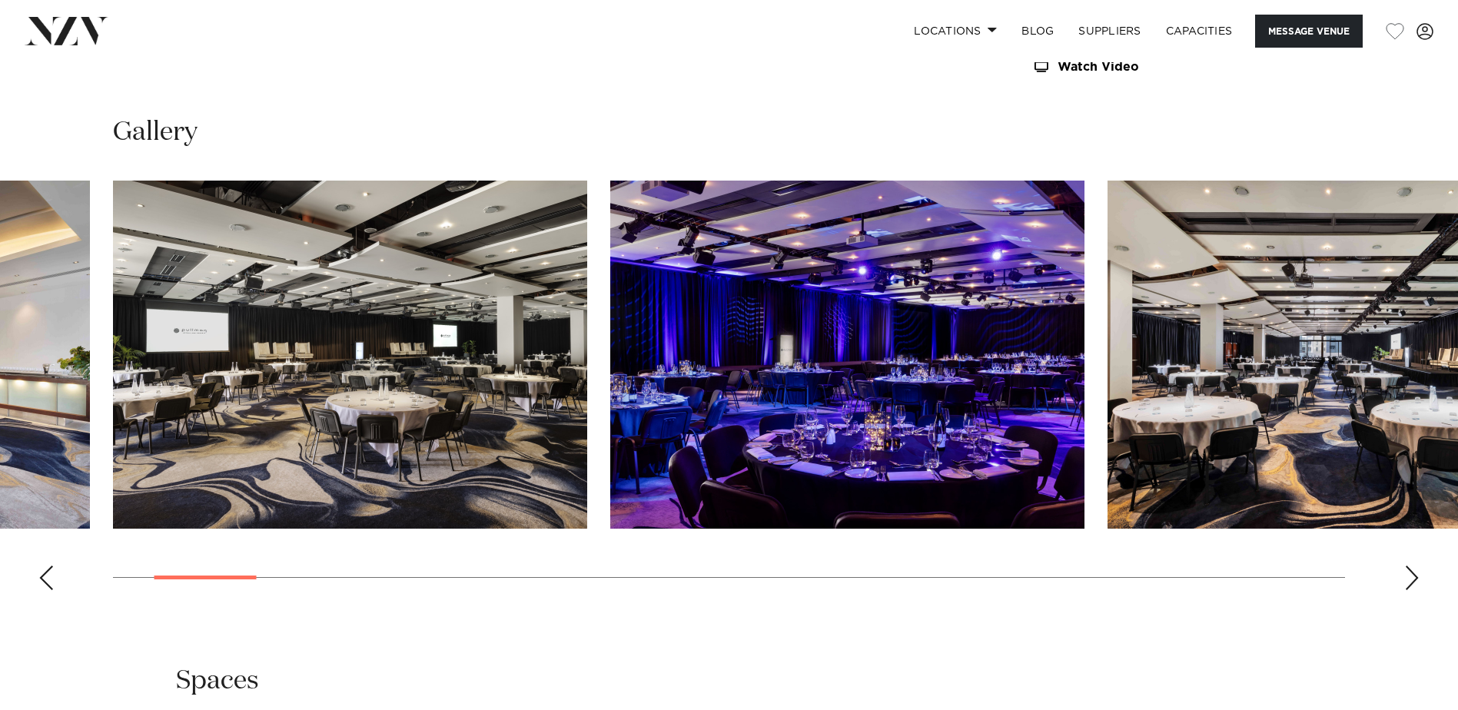
click at [44, 578] on div "Previous slide" at bounding box center [45, 578] width 15 height 25
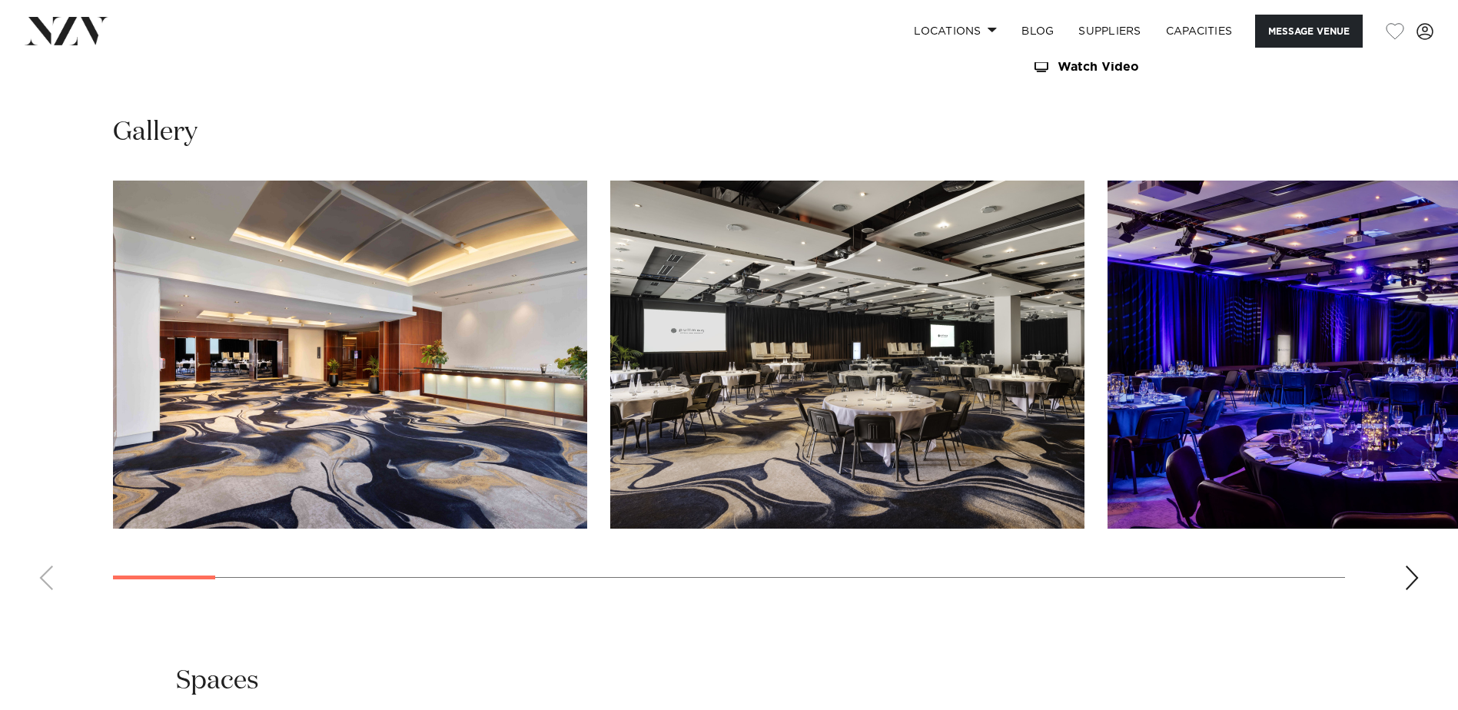
click at [44, 578] on swiper-container at bounding box center [729, 392] width 1458 height 422
click at [1408, 575] on div "Next slide" at bounding box center [1411, 578] width 15 height 25
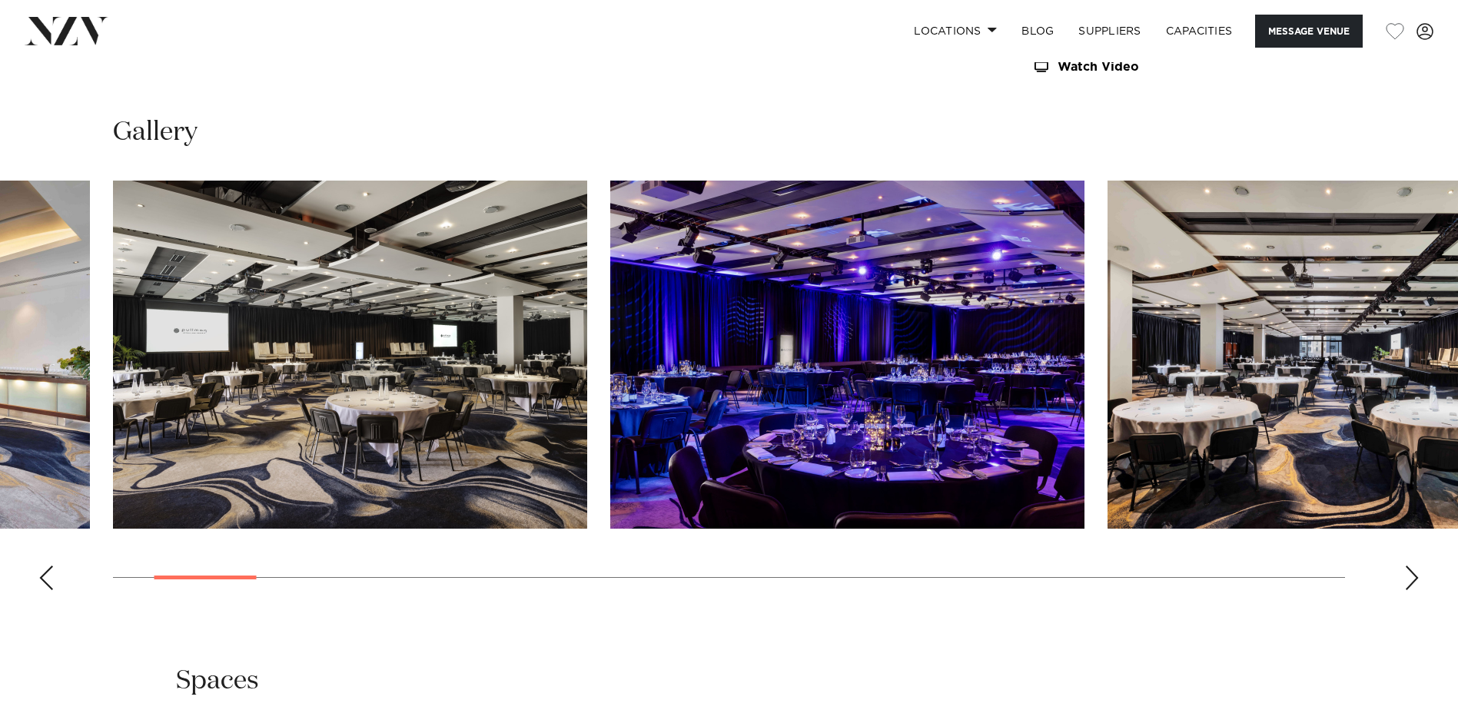
click at [1408, 575] on div "Next slide" at bounding box center [1411, 578] width 15 height 25
